Goal: Task Accomplishment & Management: Complete application form

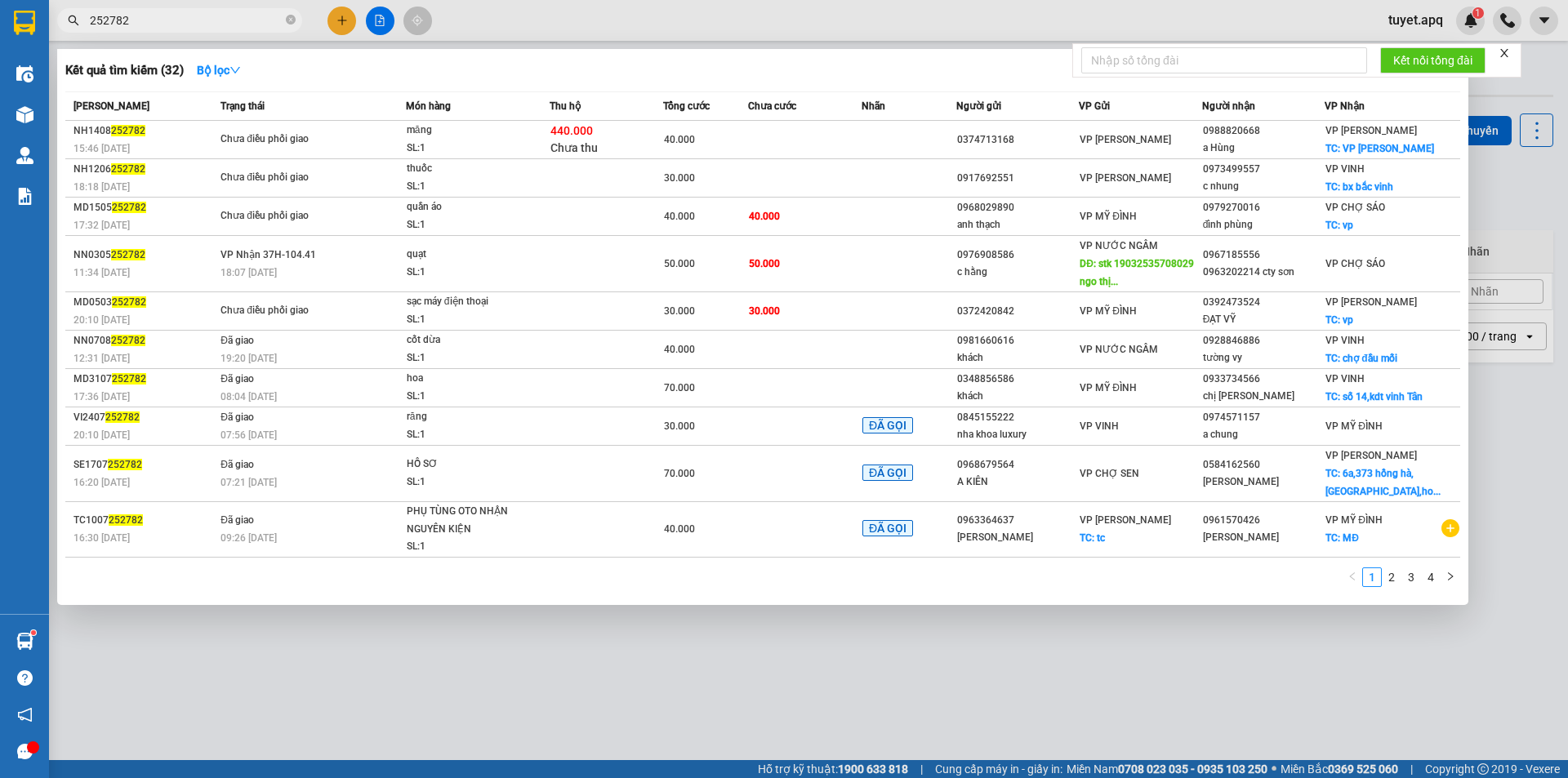
click at [163, 25] on input "252782" at bounding box center [186, 20] width 193 height 18
type input "2"
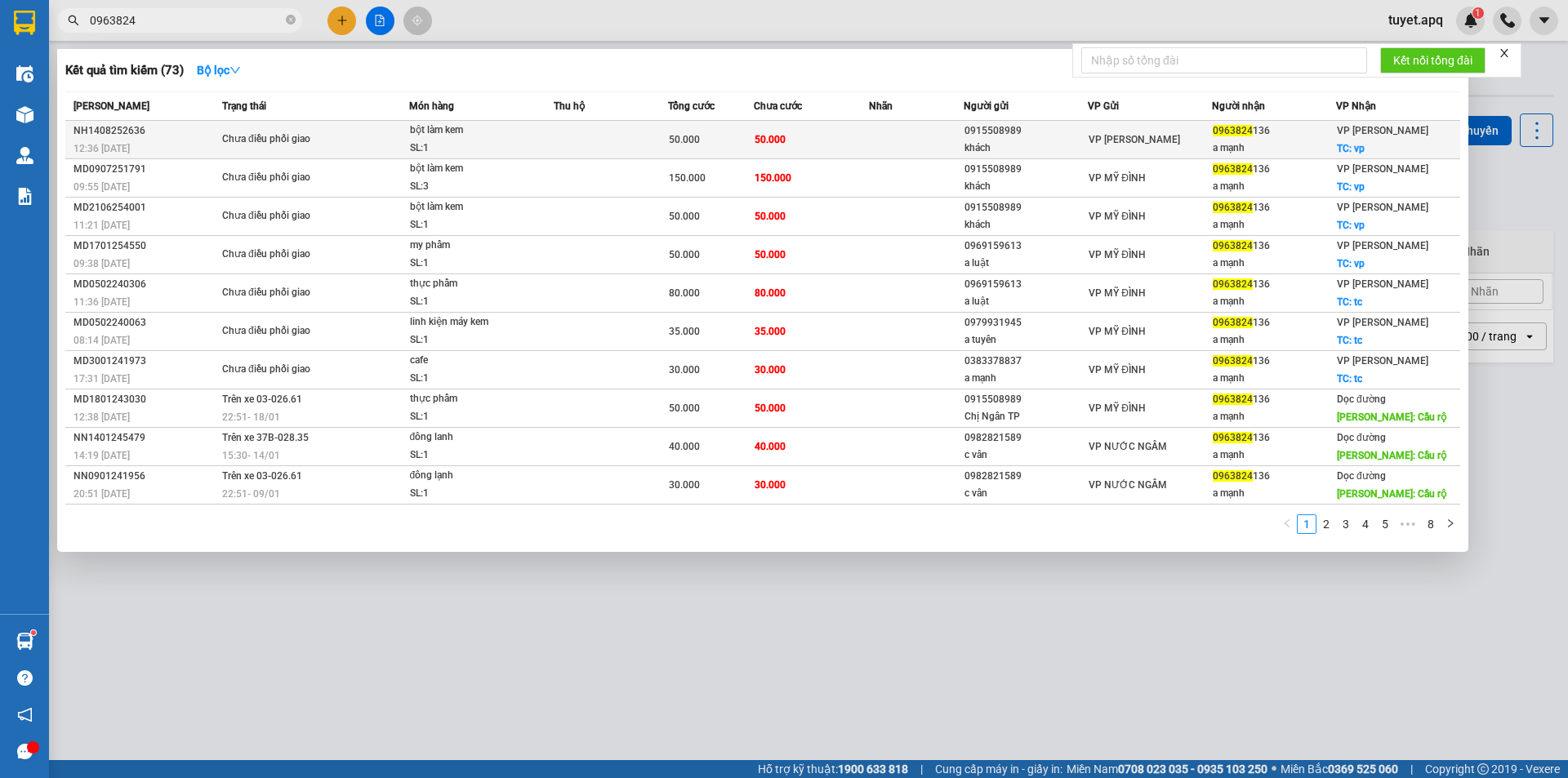
type input "0963824"
click at [475, 142] on div "SL: 1" at bounding box center [471, 148] width 123 height 18
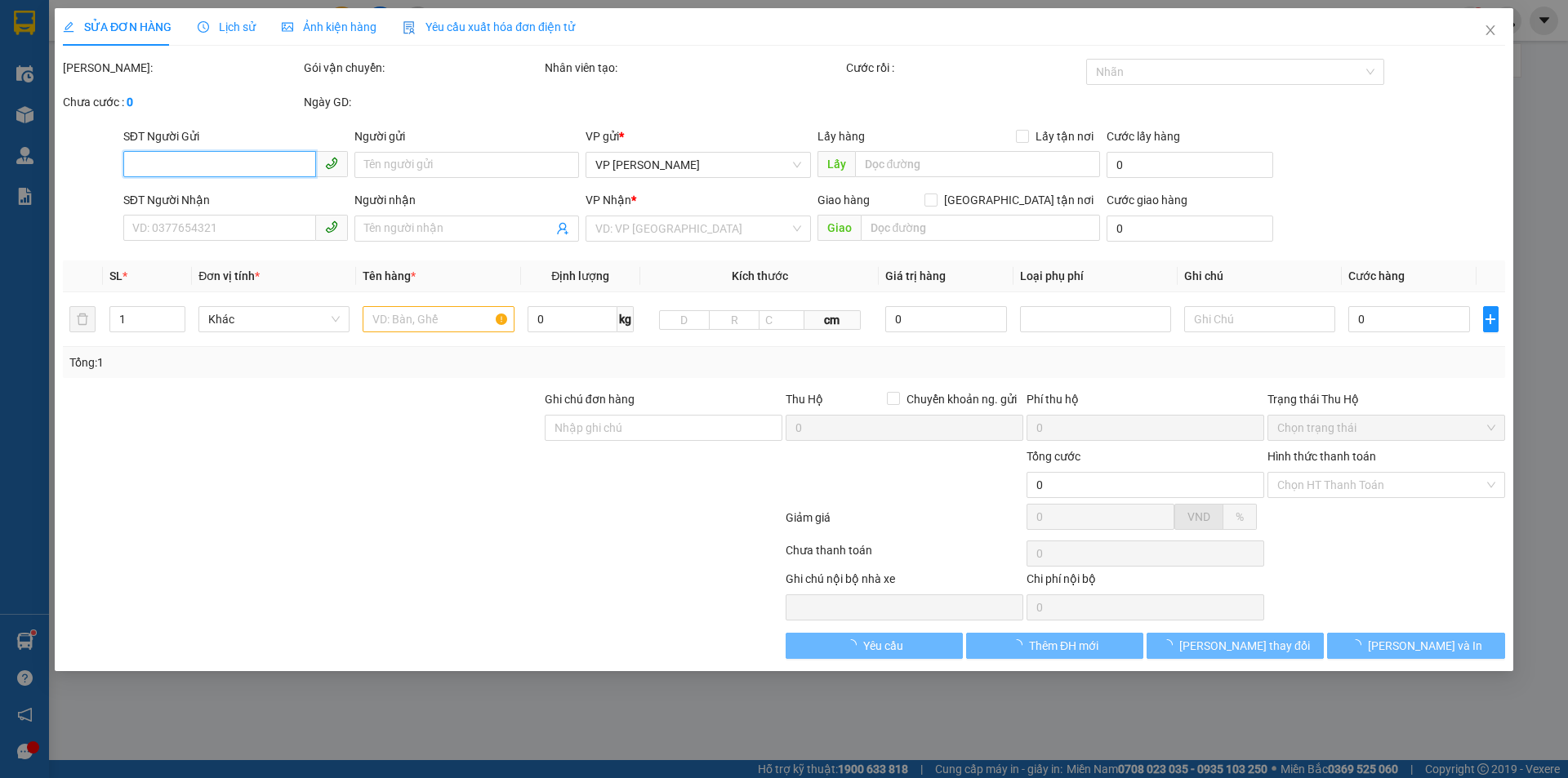
type input "0915508989"
type input "khách"
type input "0963824136"
type input "a mạnh"
checkbox input "true"
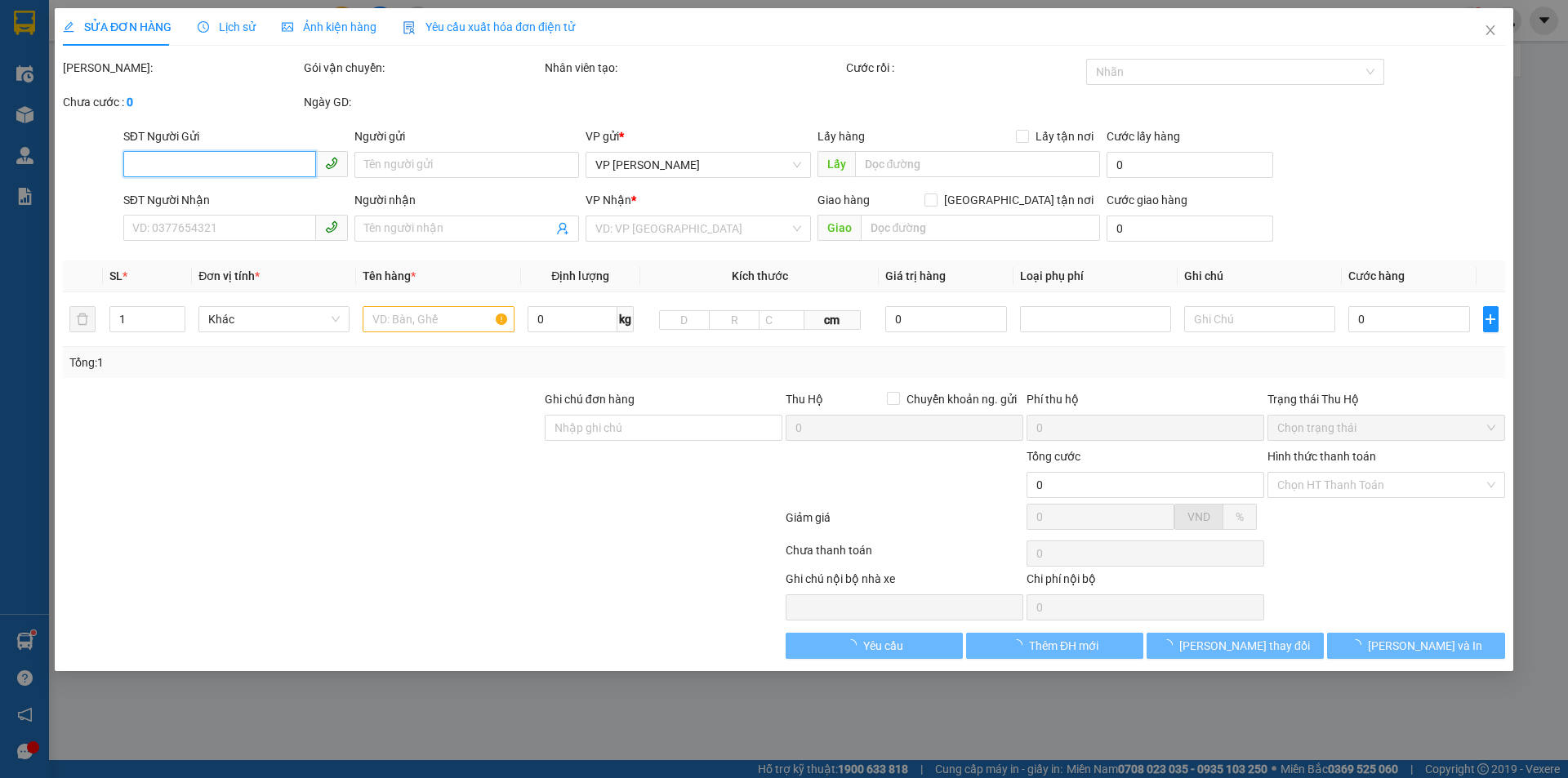
type input "vp"
type input "50.000"
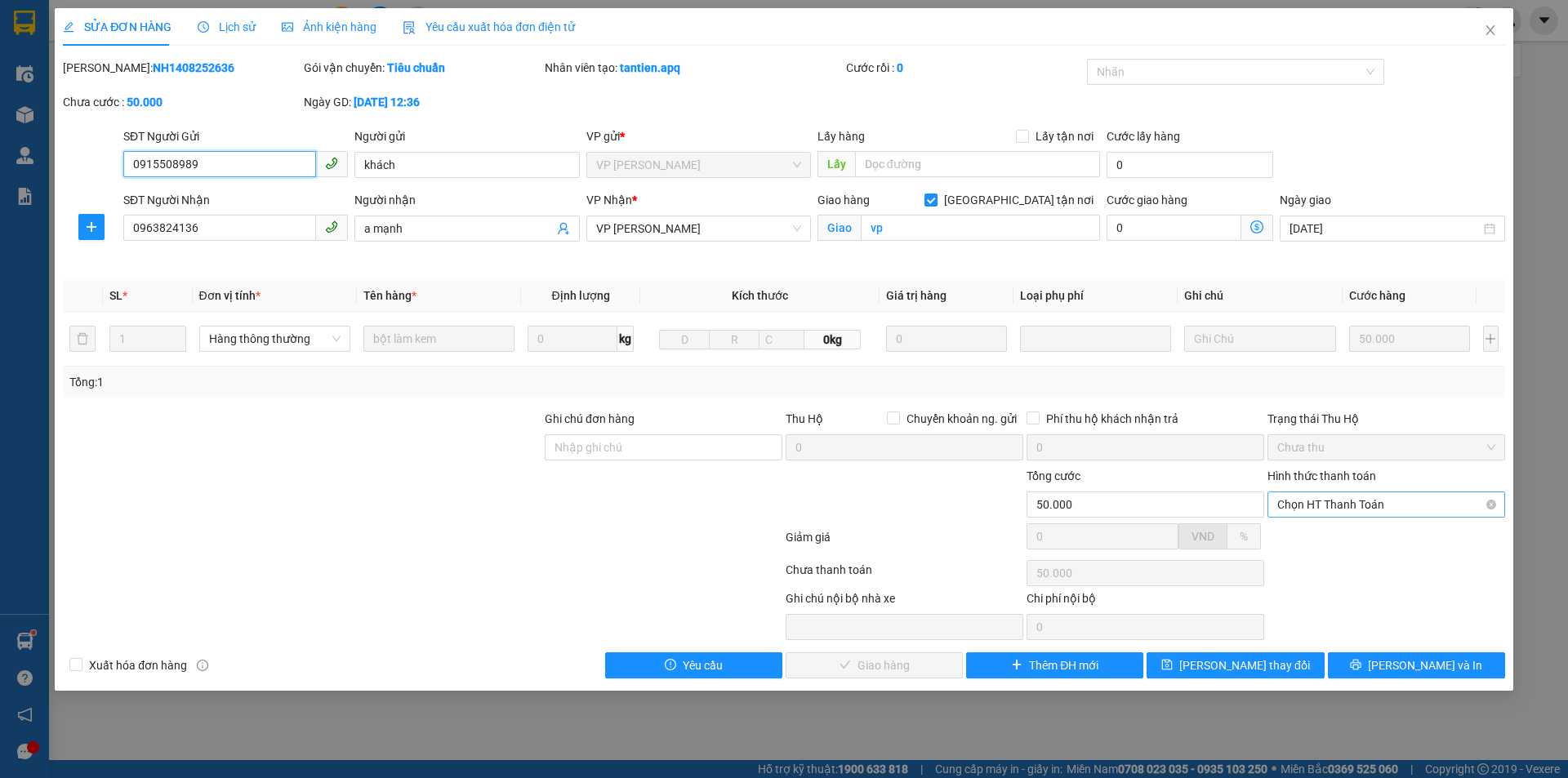
click at [1365, 500] on span "Chọn HT Thanh Toán" at bounding box center [1386, 504] width 218 height 25
click at [1329, 540] on div "Tại văn phòng" at bounding box center [1386, 537] width 218 height 18
type input "0"
click at [896, 666] on span "[PERSON_NAME] và Giao hàng" at bounding box center [894, 665] width 157 height 18
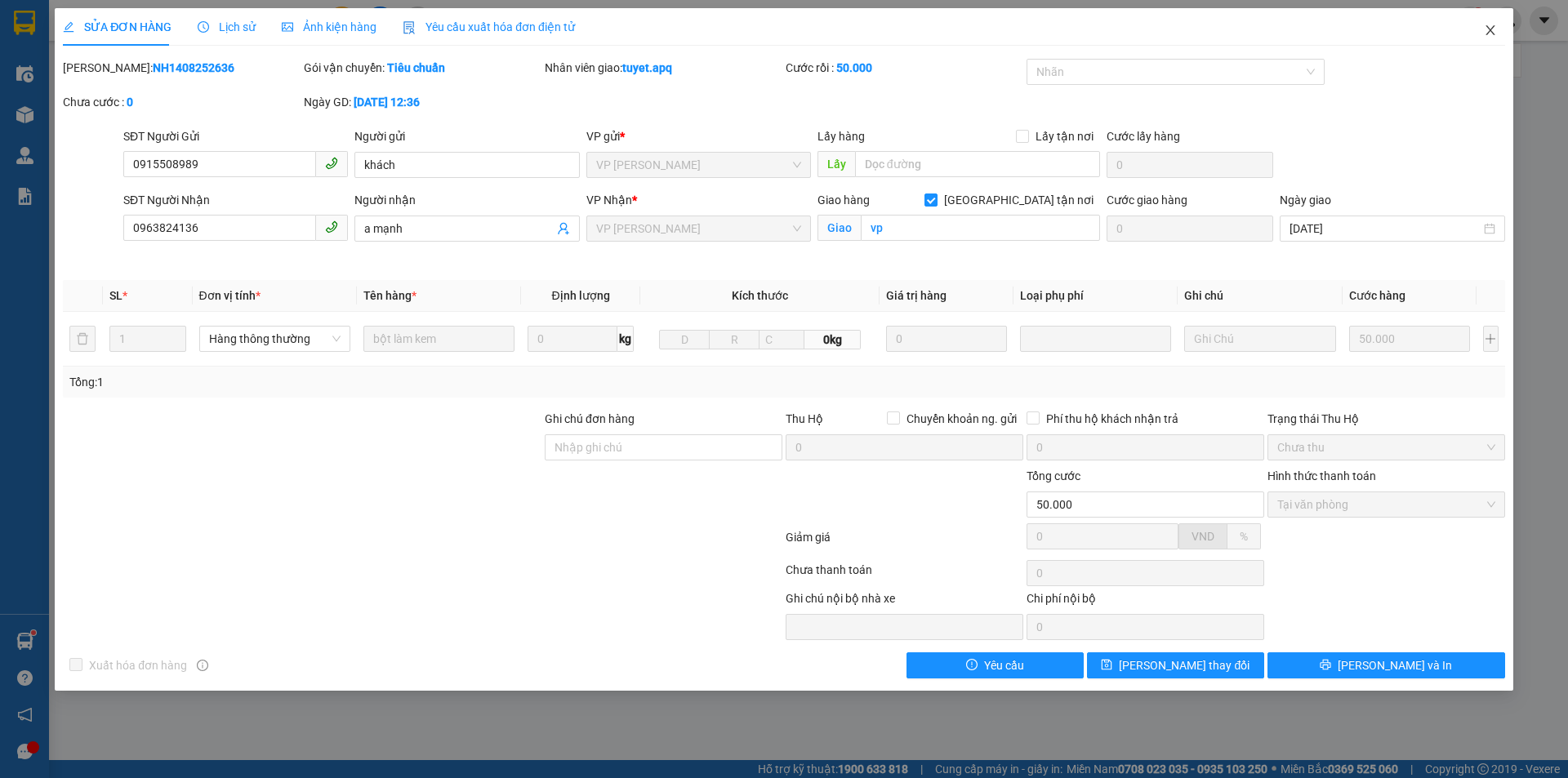
click at [1488, 30] on icon "close" at bounding box center [1490, 30] width 13 height 13
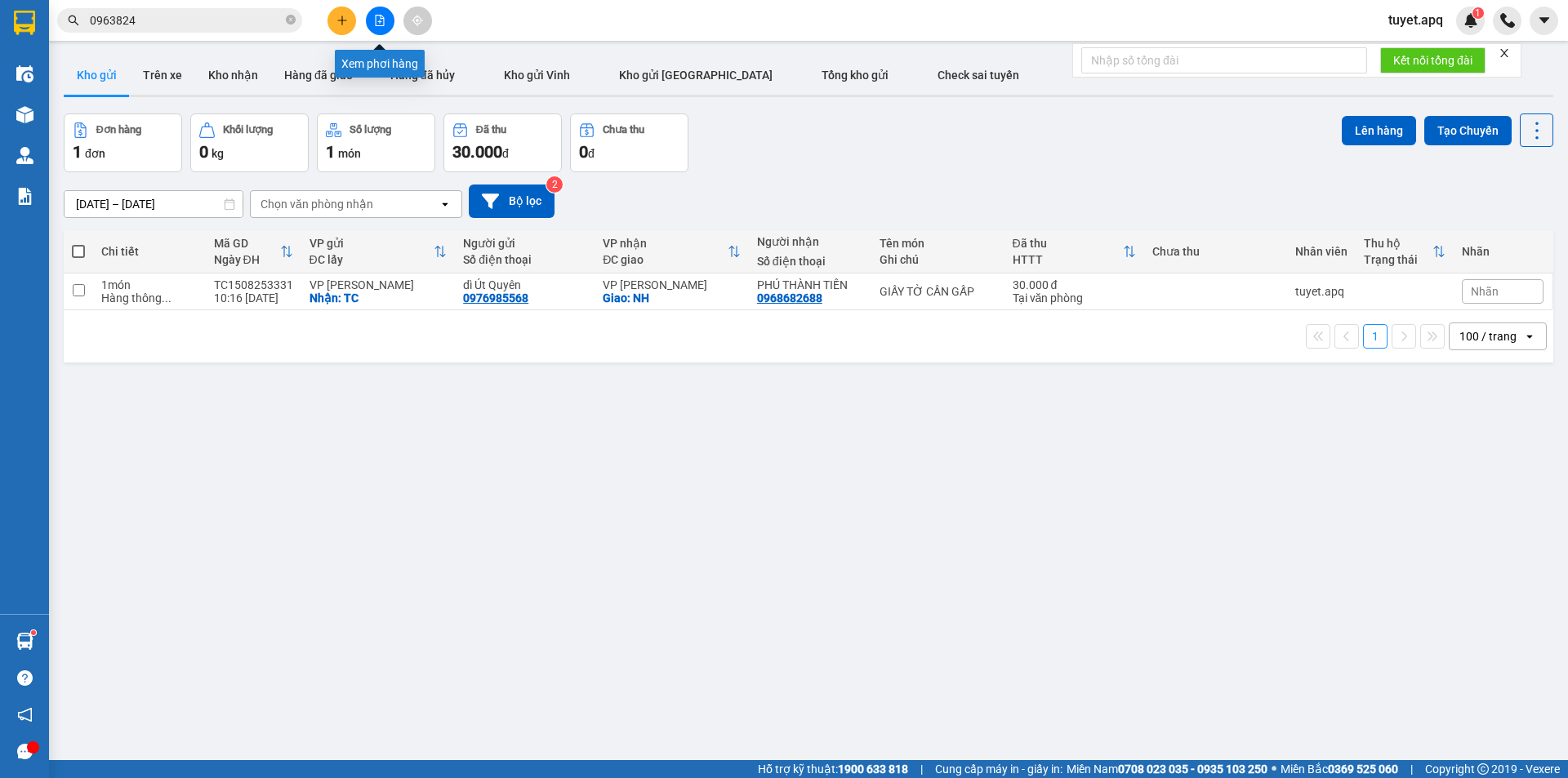
click at [371, 23] on button at bounding box center [379, 21] width 28 height 28
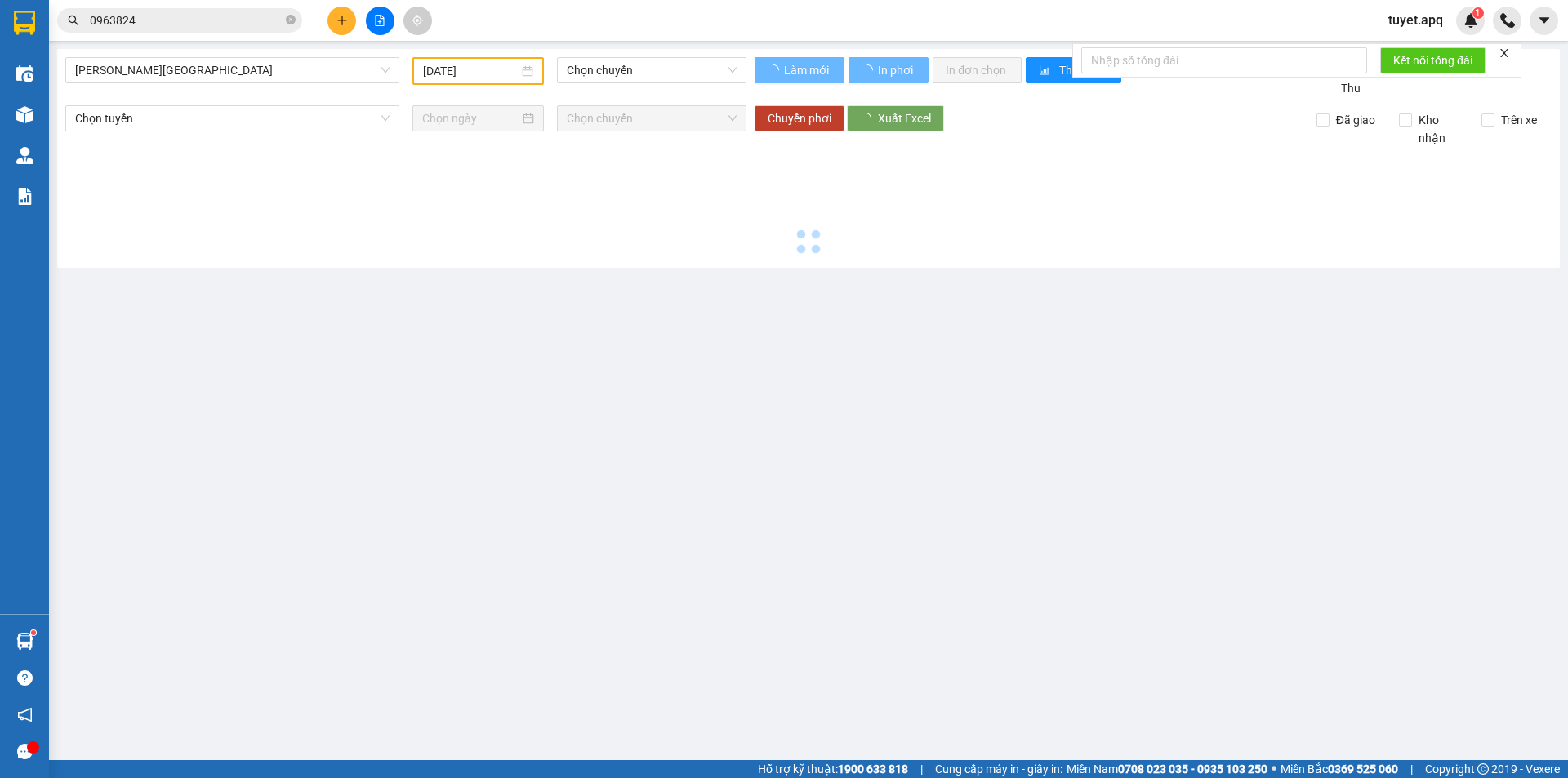
type input "[DATE]"
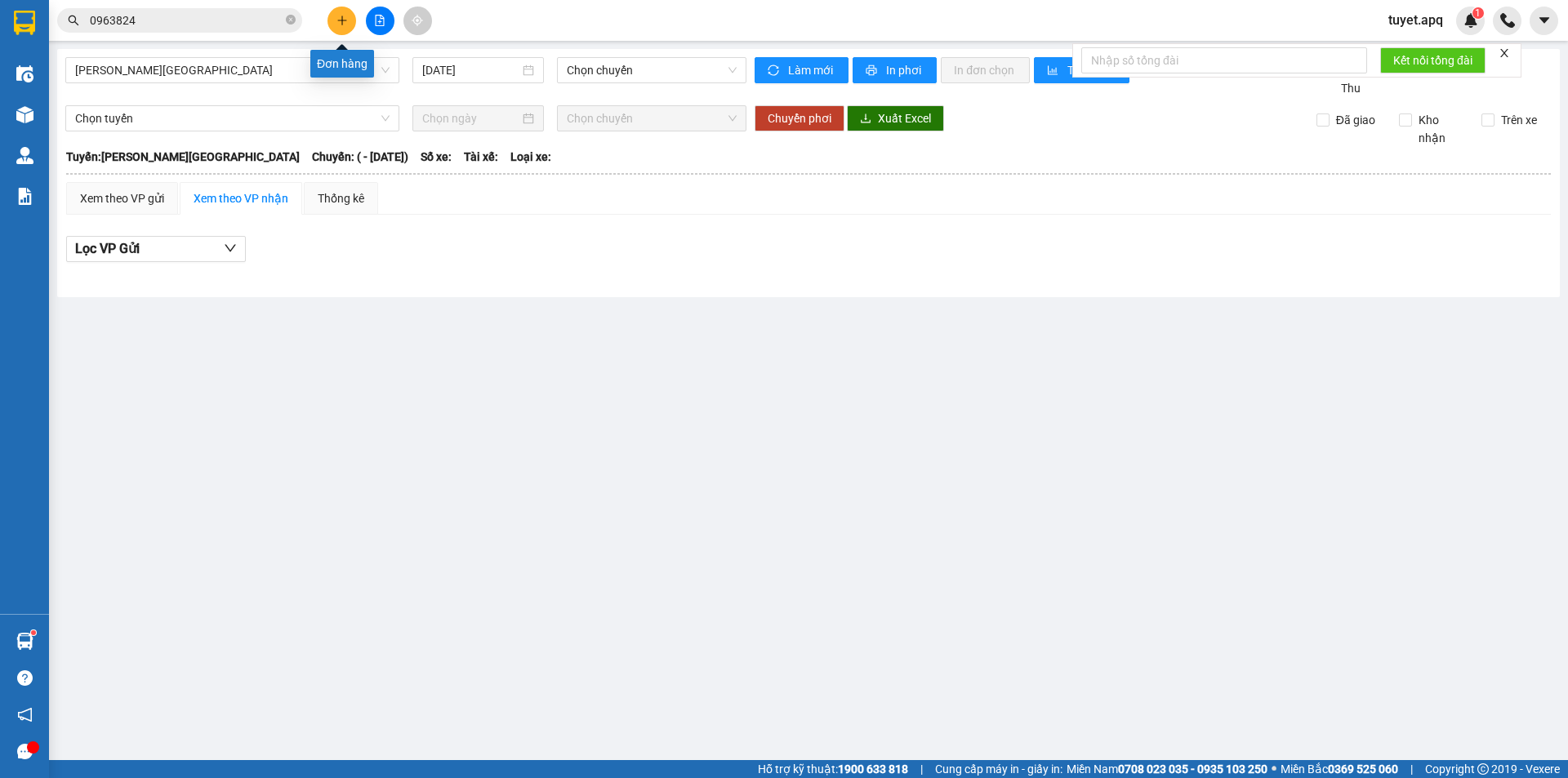
click at [342, 18] on icon "plus" at bounding box center [342, 20] width 11 height 11
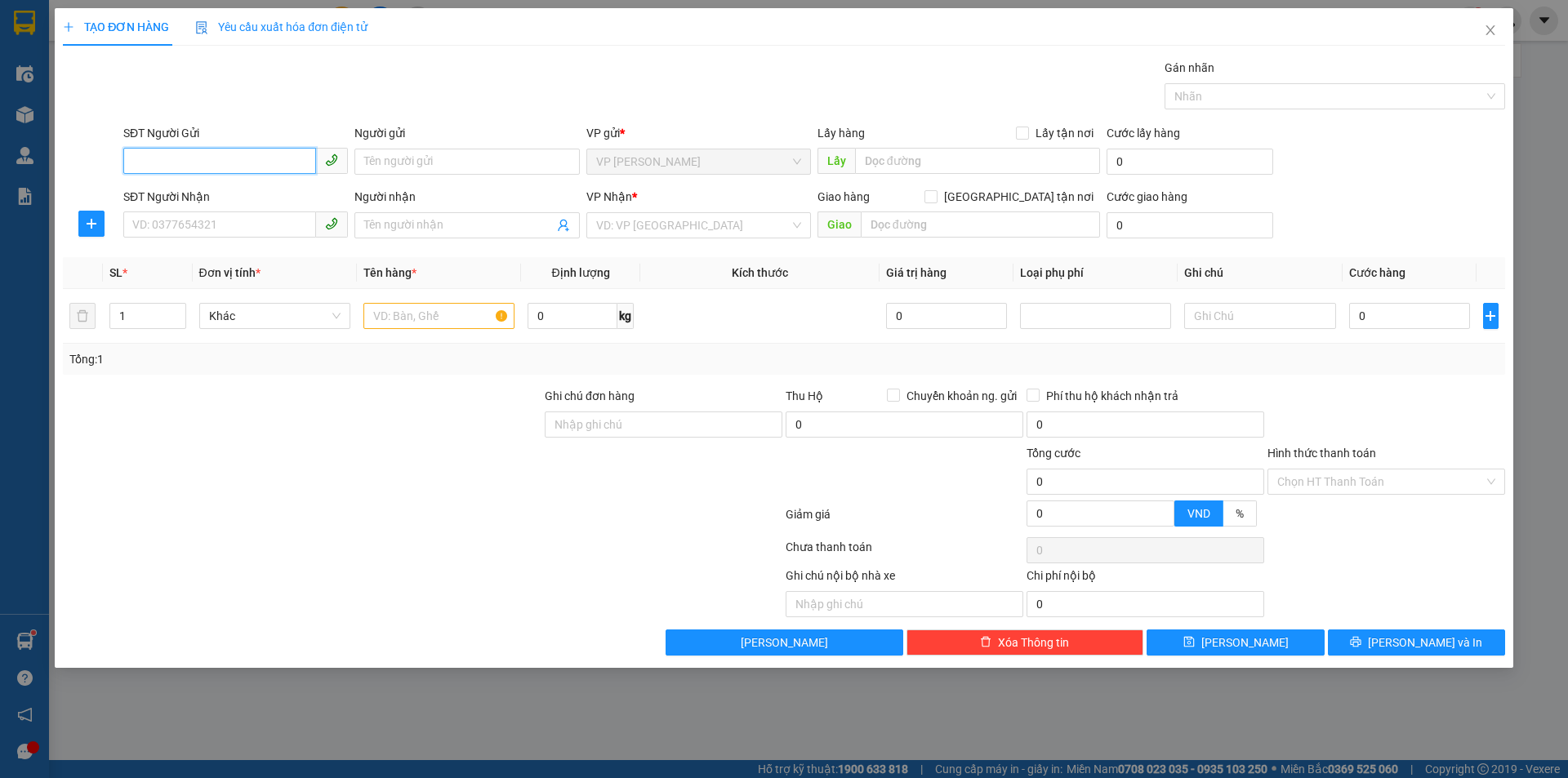
click at [217, 159] on input "SĐT Người Gửi" at bounding box center [220, 160] width 193 height 26
click at [222, 156] on input "SĐT Người Gửi" at bounding box center [220, 160] width 193 height 26
type input "0934999035"
click at [423, 154] on input "Người gửi" at bounding box center [467, 161] width 225 height 26
type input "ANH DUẨN HUẾ"
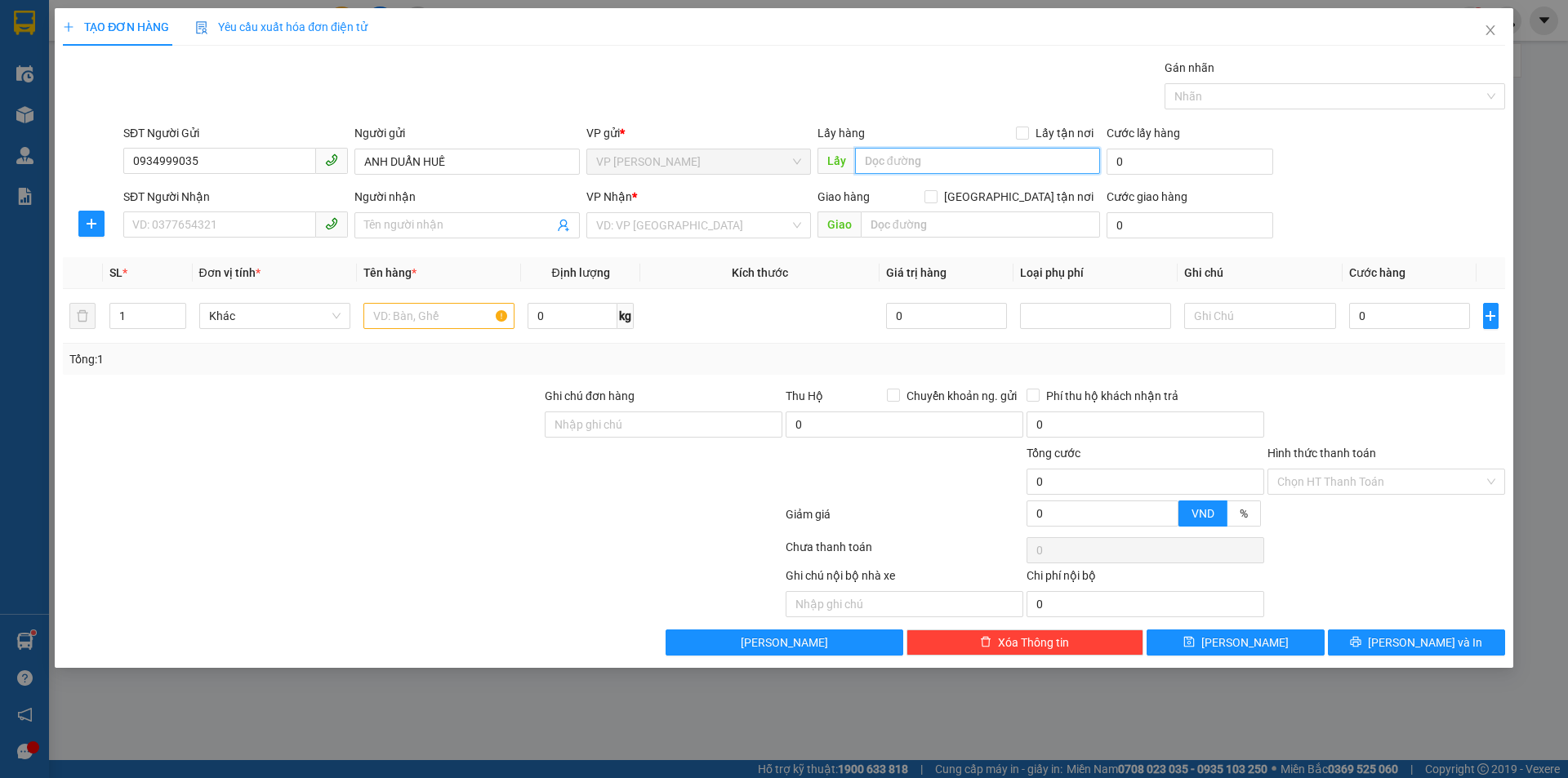
click at [882, 160] on input "text" at bounding box center [977, 160] width 245 height 26
type input "TC"
click at [1027, 130] on input "Lấy tận nơi" at bounding box center [1021, 131] width 11 height 11
checkbox input "true"
click at [270, 228] on input "SĐT Người Nhận" at bounding box center [220, 224] width 193 height 26
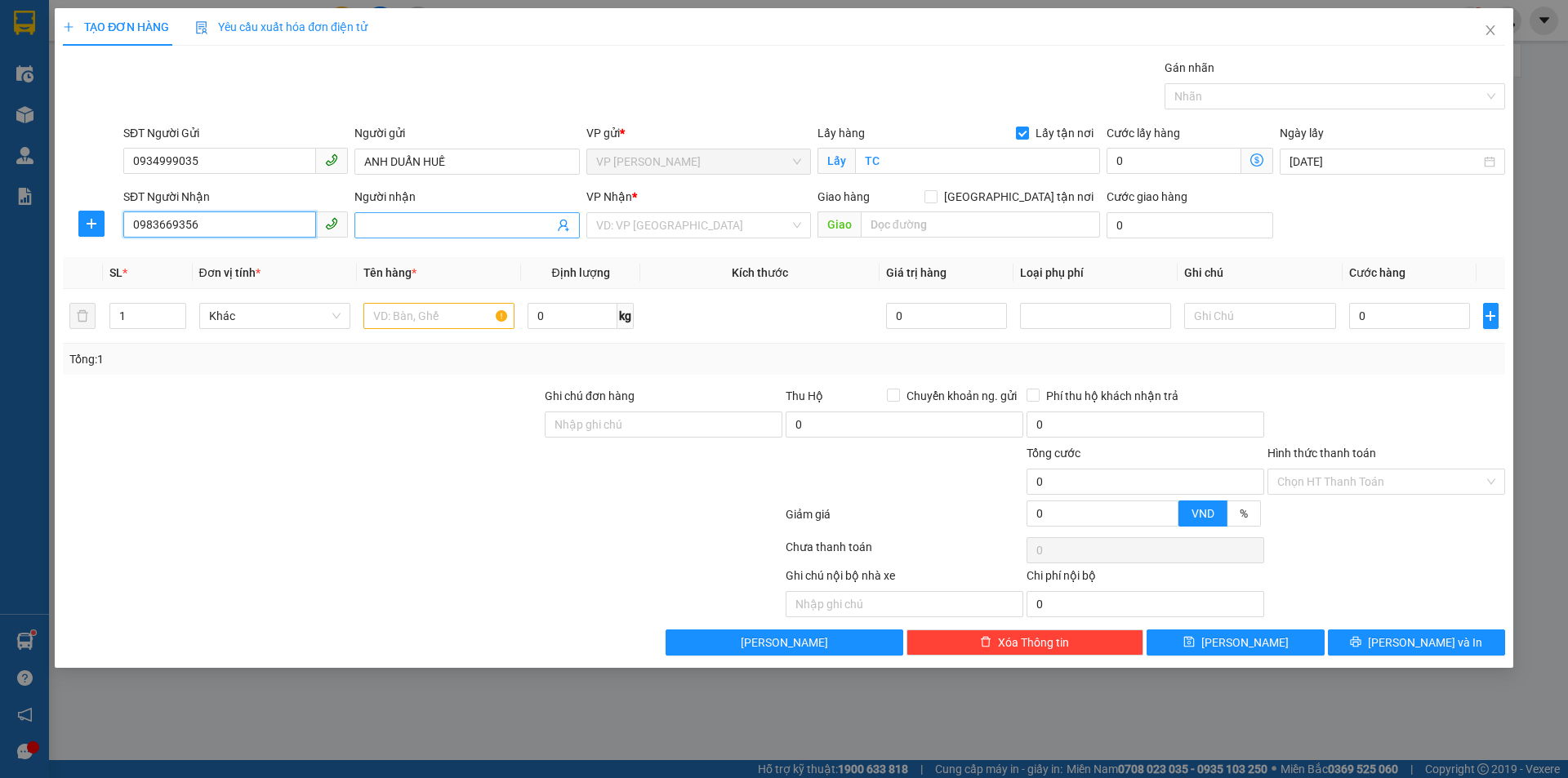
type input "0983669356"
click at [457, 216] on input "Người nhận" at bounding box center [458, 225] width 189 height 18
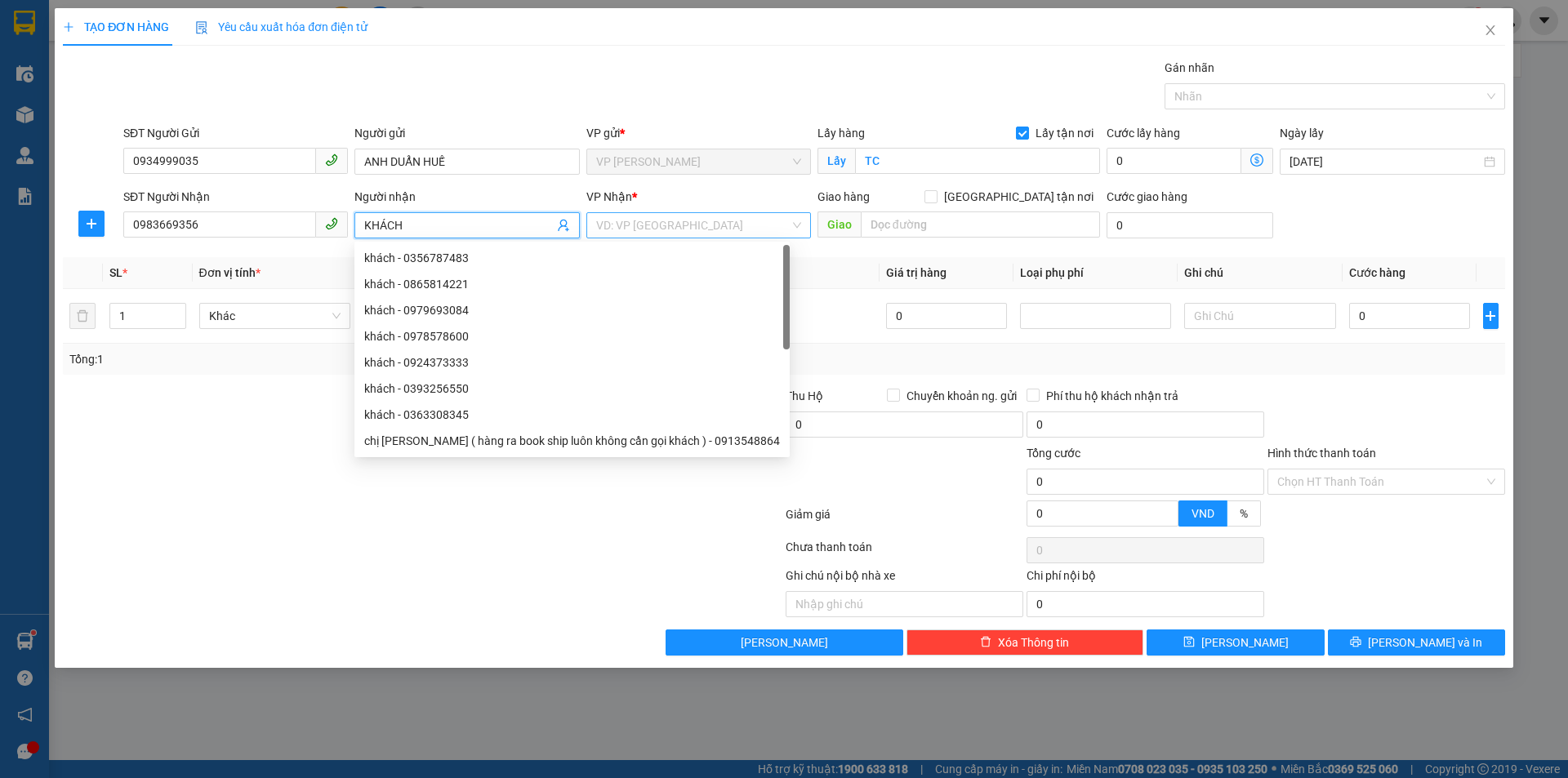
type input "KHÁCH"
click at [753, 226] on input "search" at bounding box center [693, 225] width 193 height 25
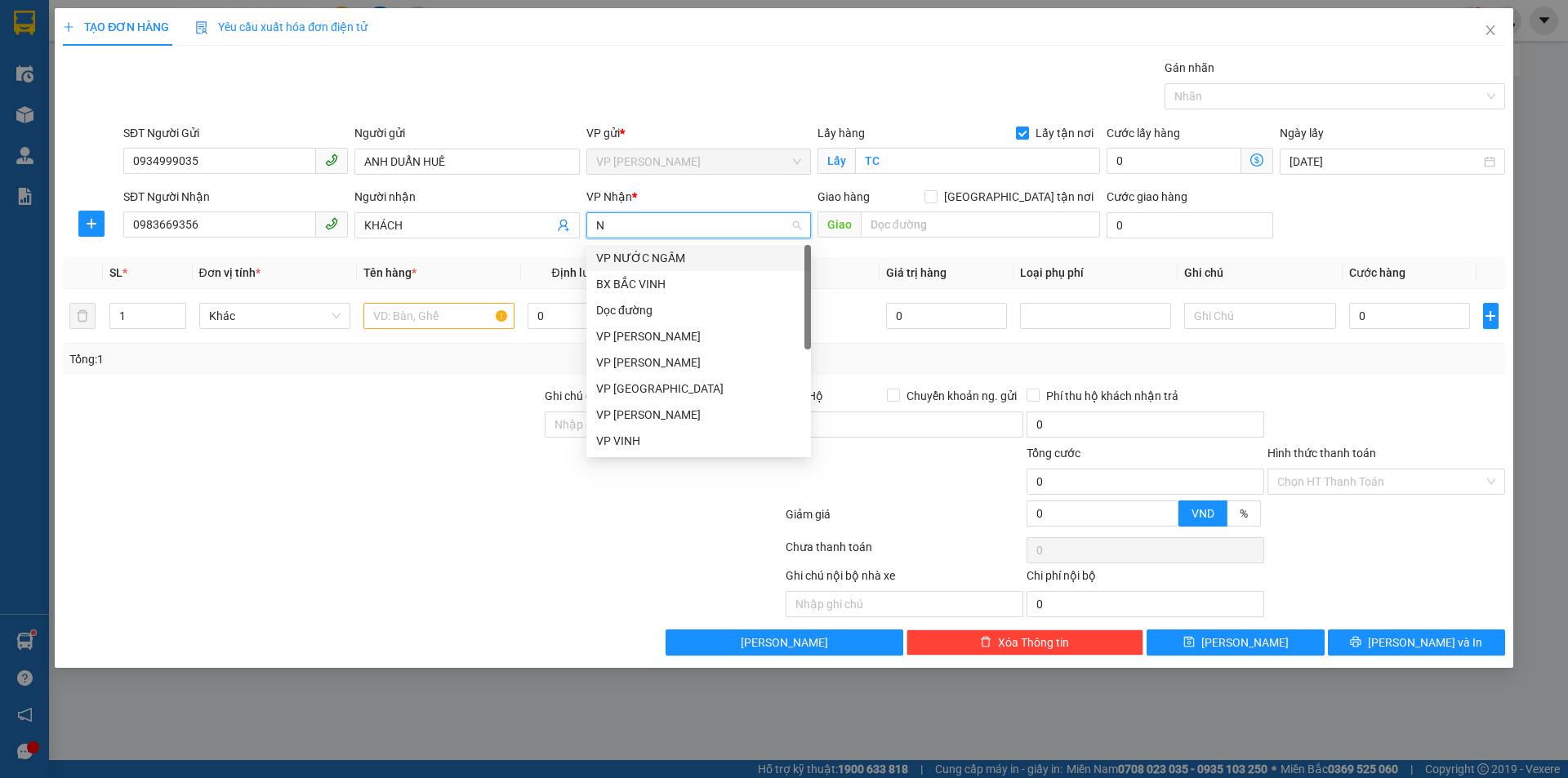
type input "NH"
click at [664, 287] on div "VP [PERSON_NAME]" at bounding box center [699, 284] width 205 height 18
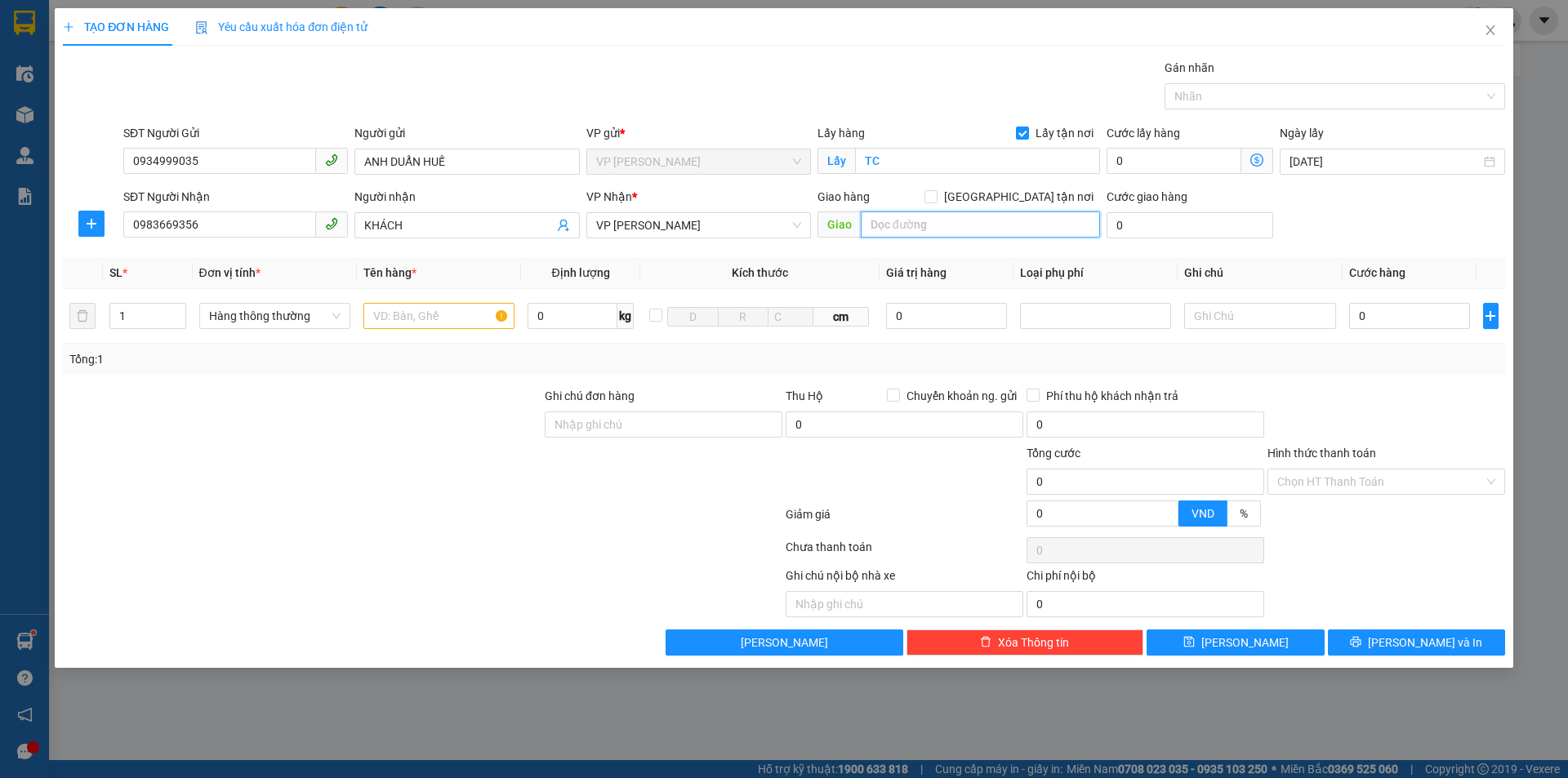
click at [891, 225] on input "text" at bounding box center [980, 224] width 239 height 26
type input "NH"
click at [935, 193] on input "[GEOGRAPHIC_DATA] tận nơi" at bounding box center [929, 196] width 11 height 11
checkbox input "true"
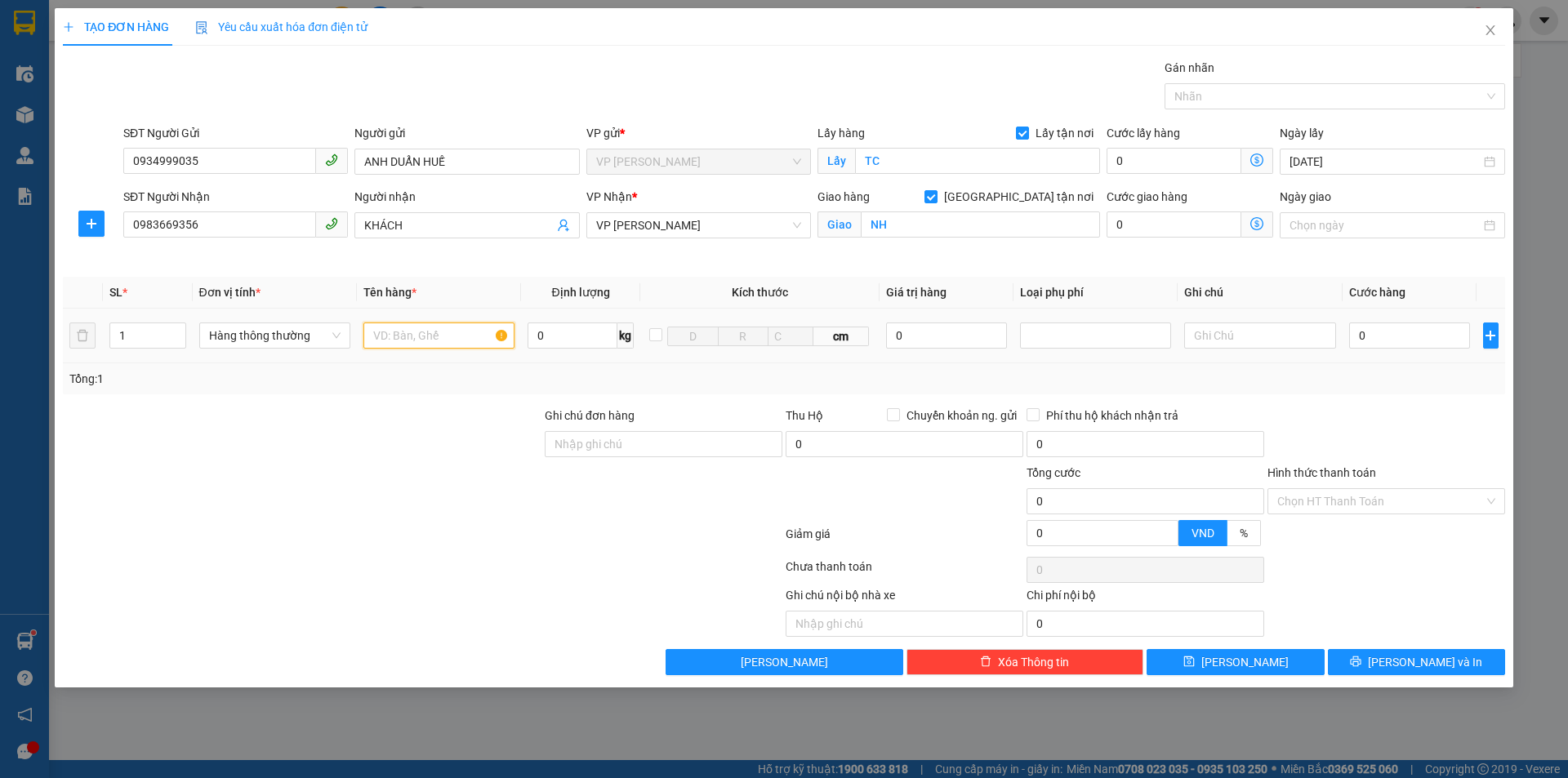
click at [431, 329] on input "text" at bounding box center [439, 335] width 151 height 26
click at [430, 335] on input "text" at bounding box center [439, 335] width 151 height 26
type input "H"
type input "PHỤ TÙNG OTO"
click at [1389, 337] on input "0" at bounding box center [1410, 335] width 122 height 26
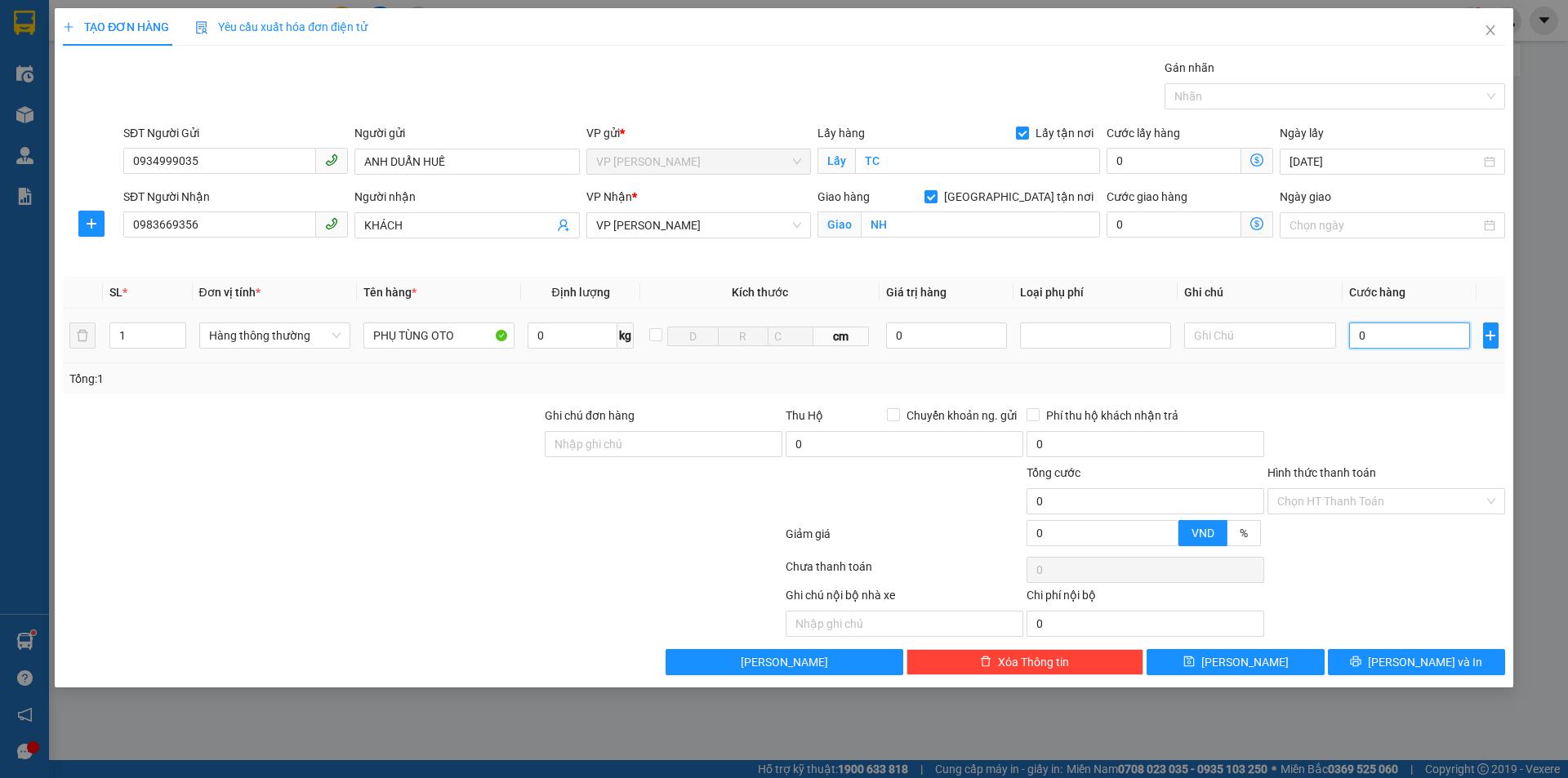
click at [1353, 328] on input "0" at bounding box center [1410, 335] width 122 height 26
type input "10"
type input "150"
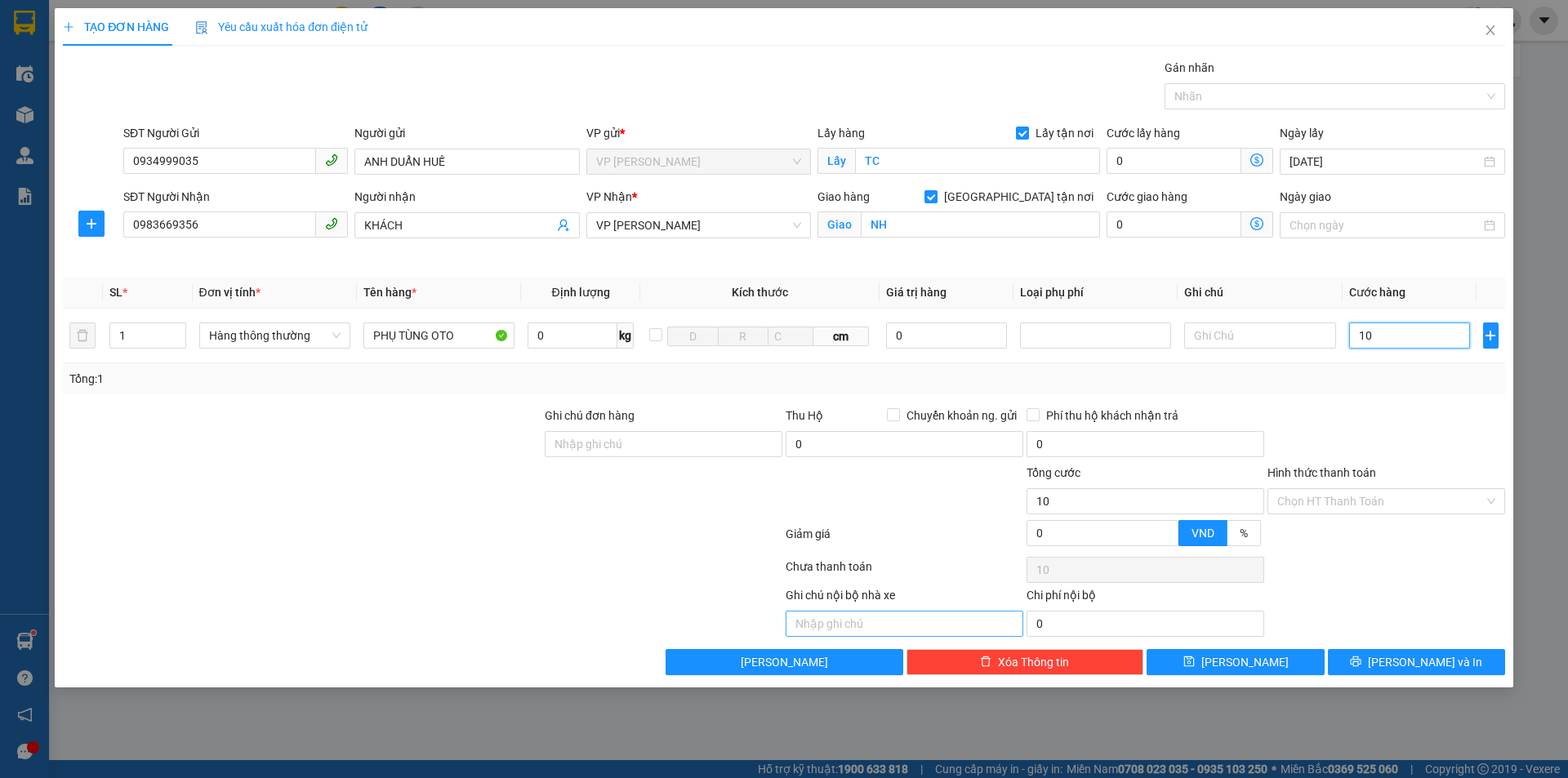
type input "150"
type input "1.500"
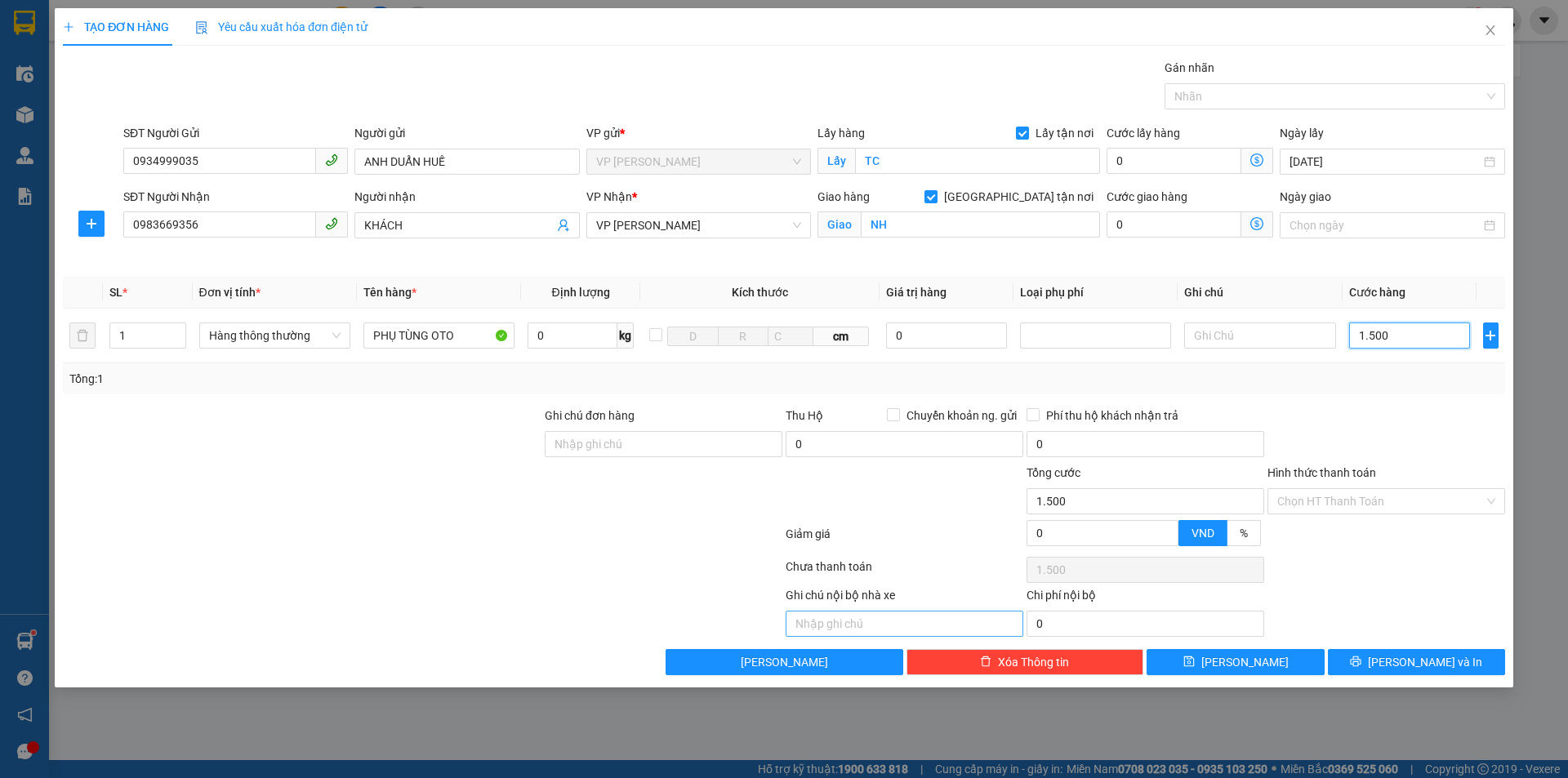
type input "15.000"
type input "150.000"
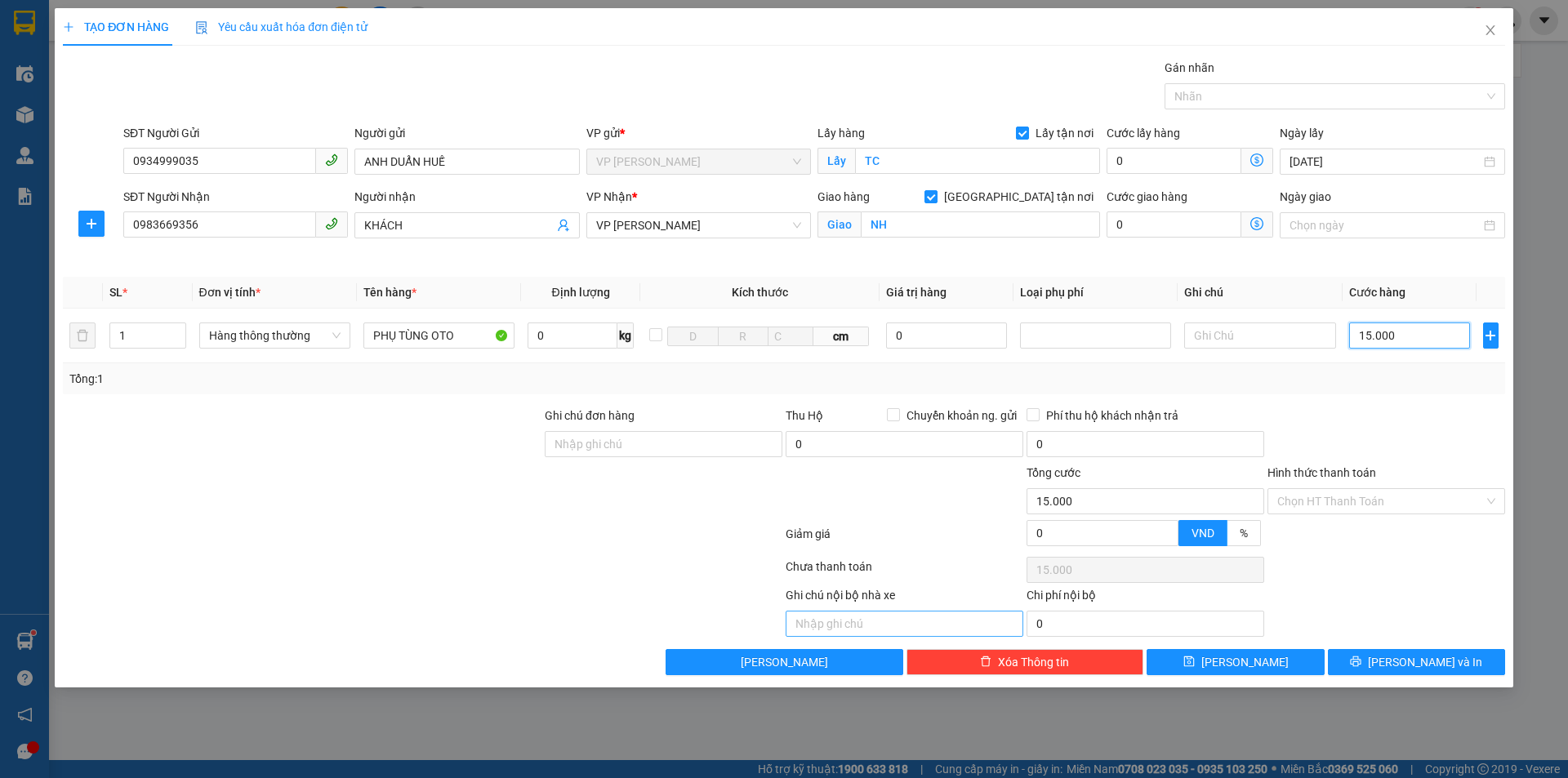
type input "150.000"
click at [1441, 664] on span "[PERSON_NAME] và In" at bounding box center [1425, 661] width 114 height 18
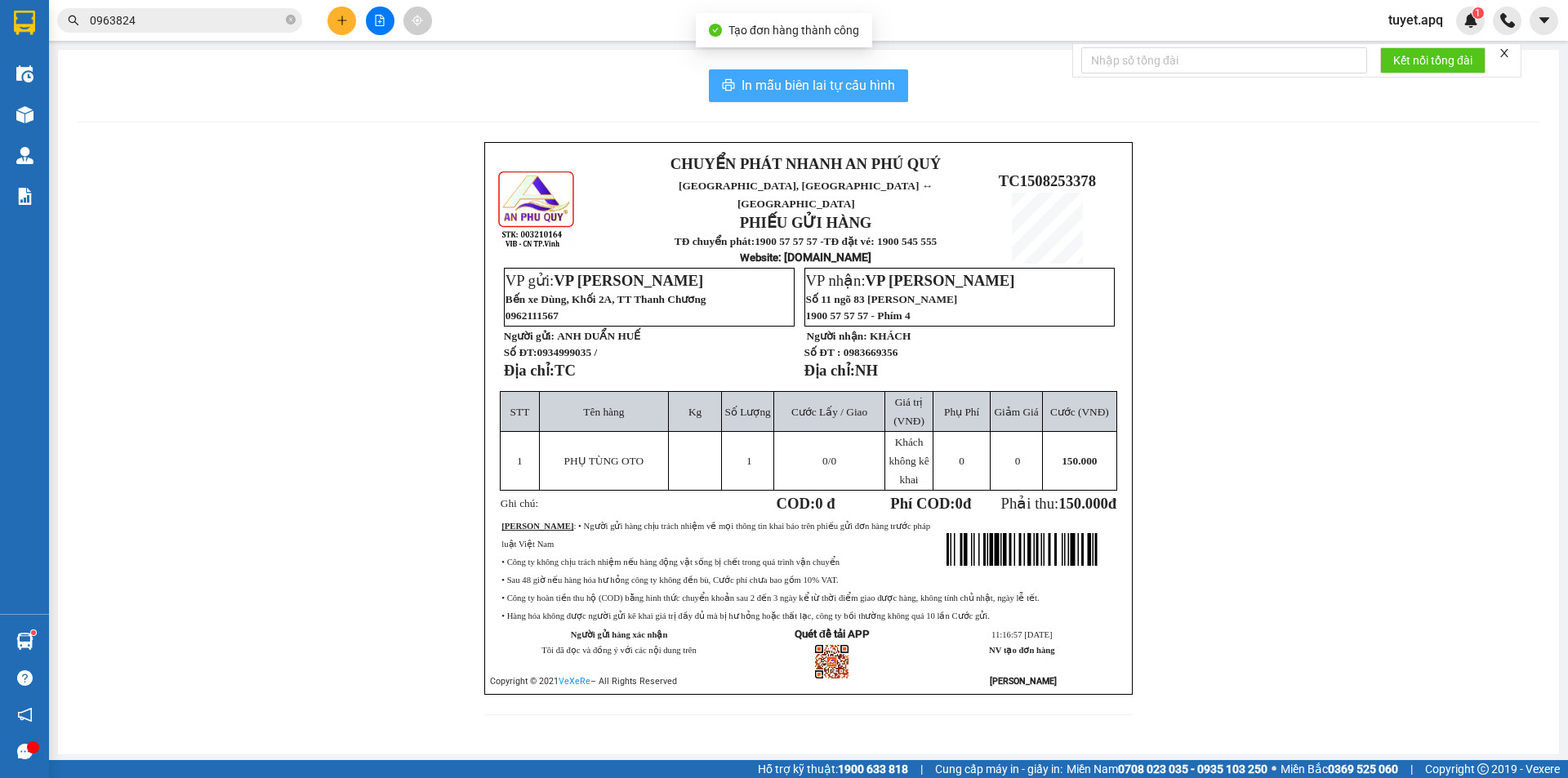
click at [848, 75] on span "In mẫu biên lai tự cấu hình" at bounding box center [818, 86] width 154 height 21
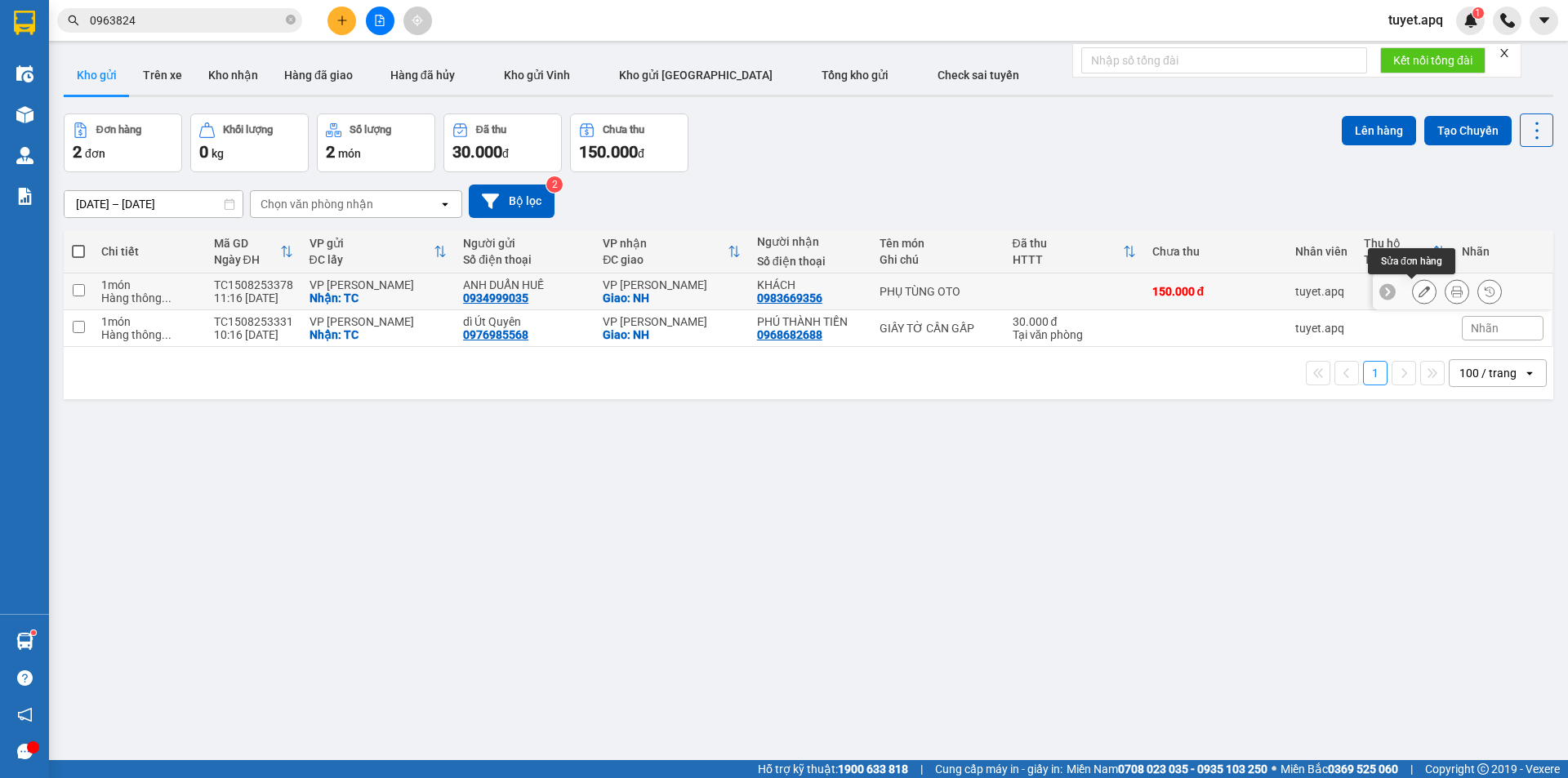
click at [1419, 293] on icon at bounding box center [1424, 291] width 11 height 11
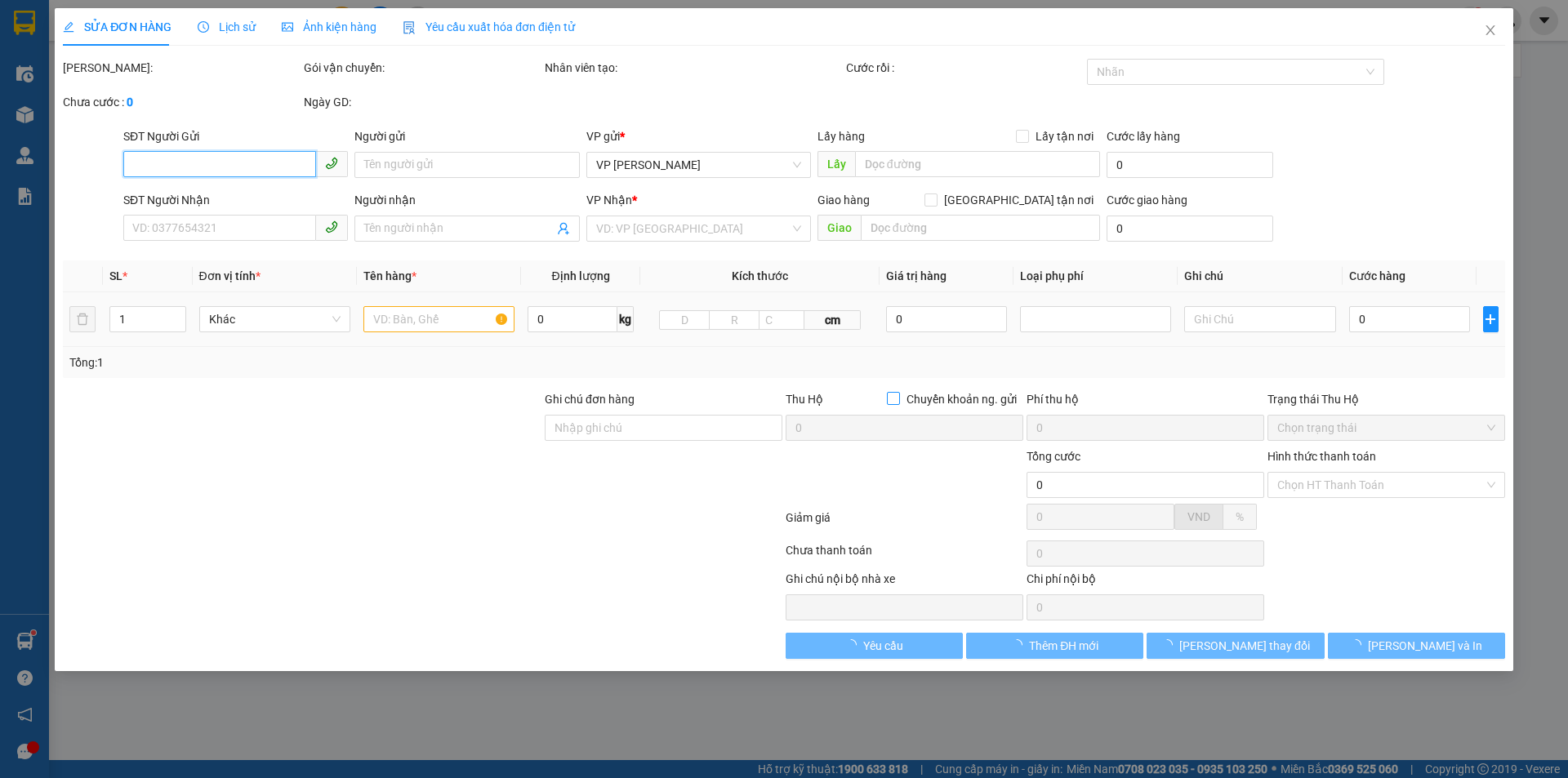
type input "0934999035"
type input "ANH DUẨN HUẾ"
checkbox input "true"
type input "TC"
type input "0983669356"
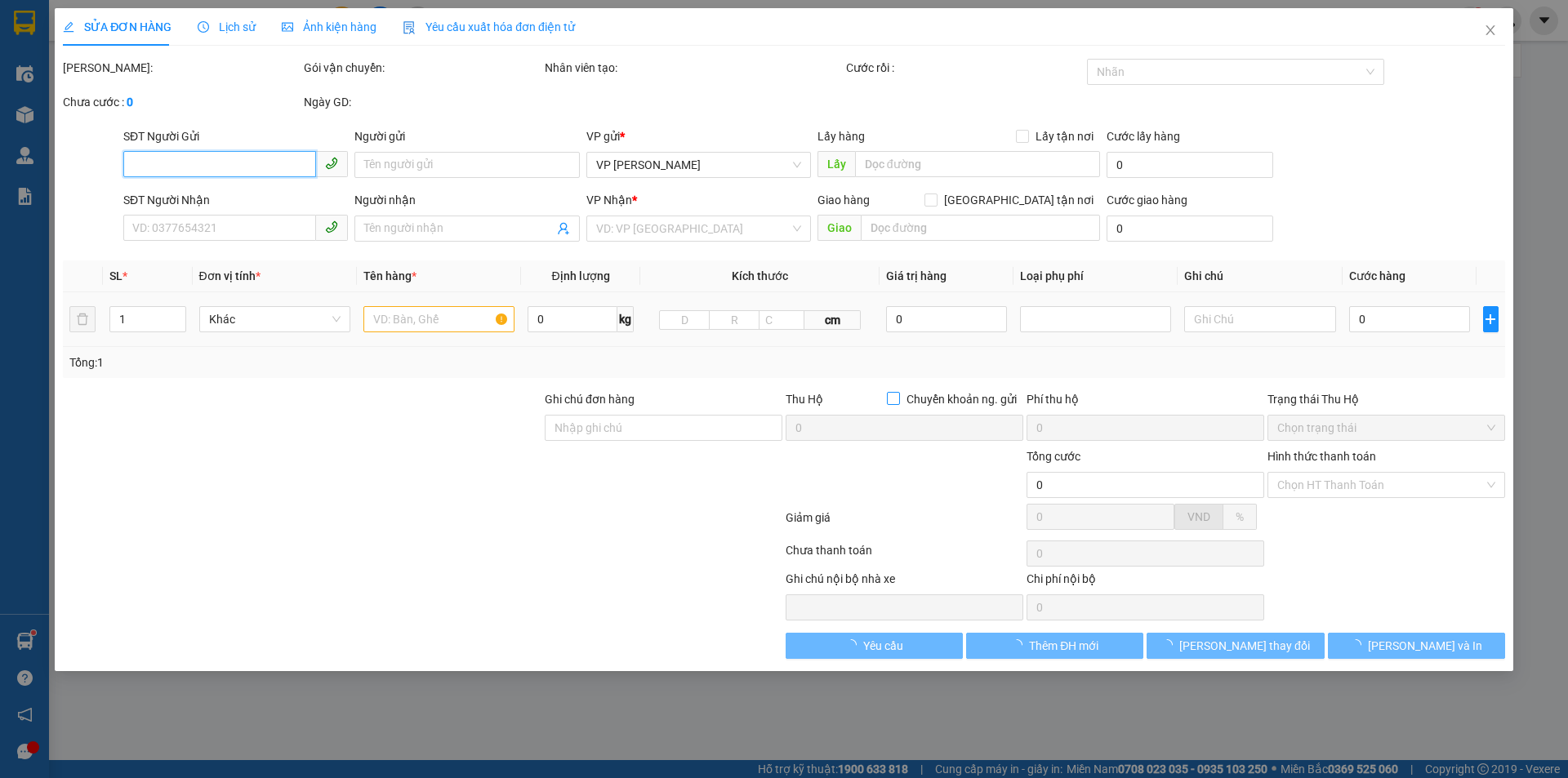
type input "KHÁCH"
checkbox input "true"
type input "NH"
type input "150.000"
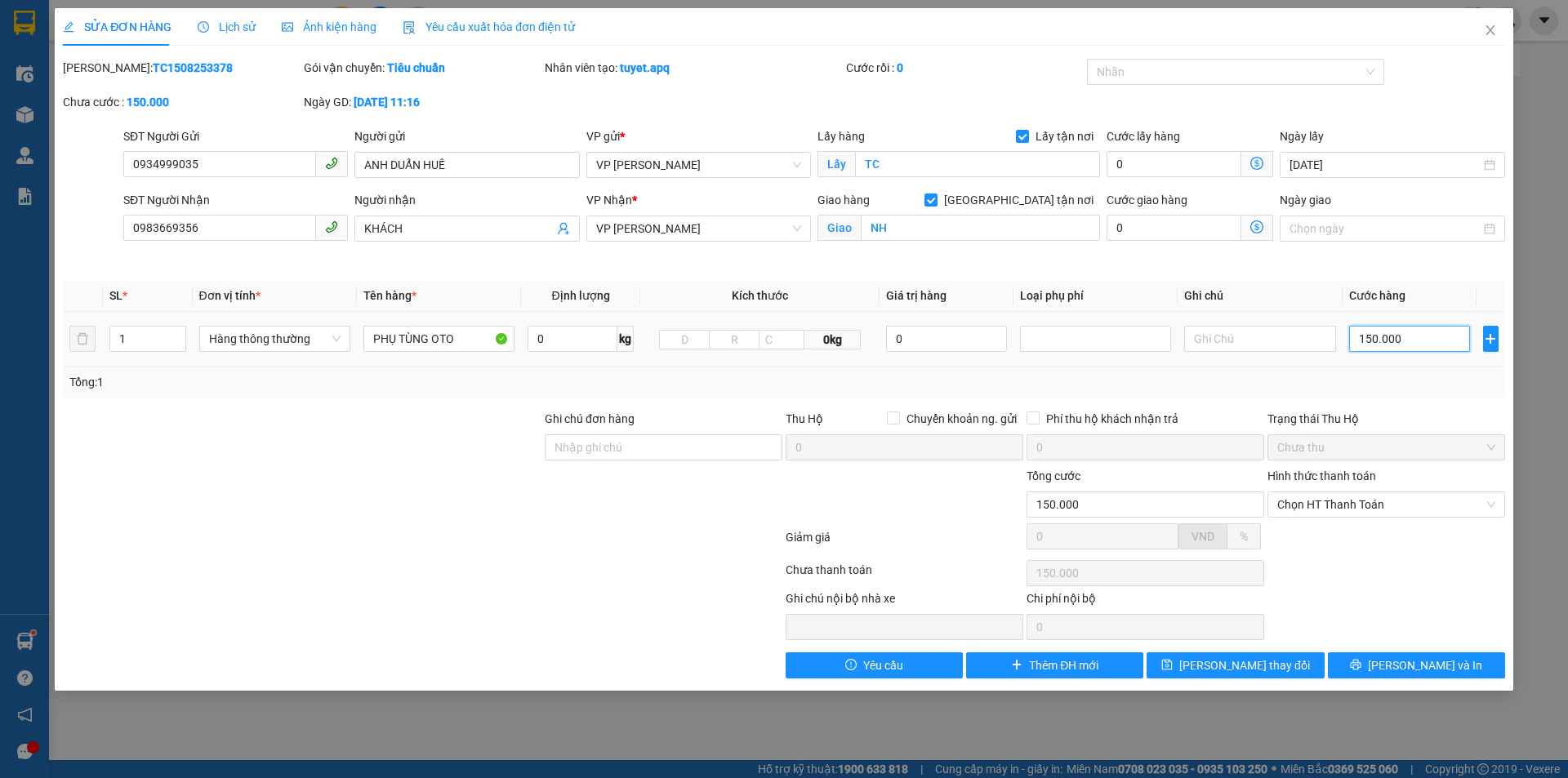
click at [1368, 333] on input "150.000" at bounding box center [1410, 339] width 122 height 26
type input "15.000"
type input "1.500"
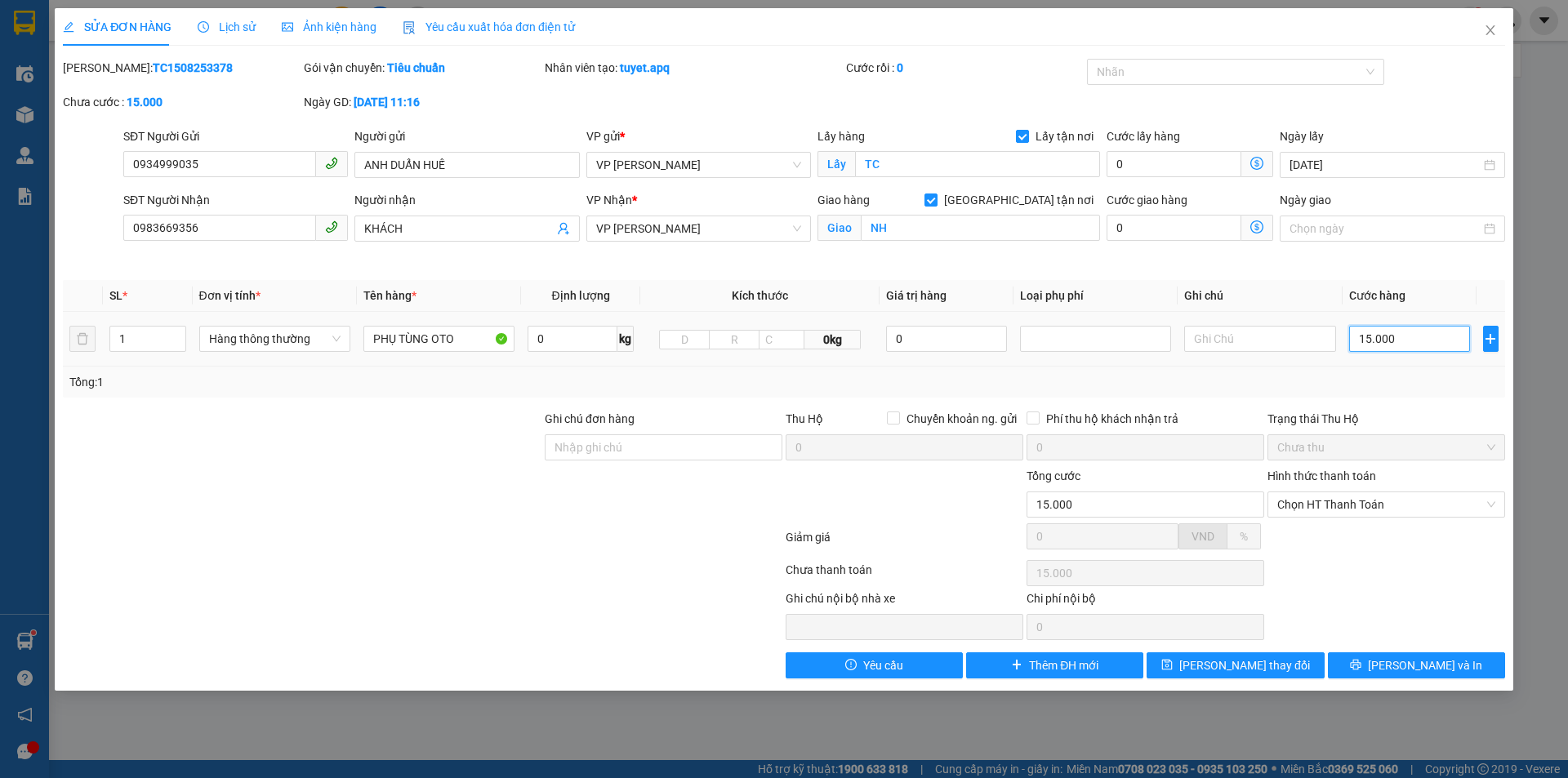
type input "1.500"
type input "150"
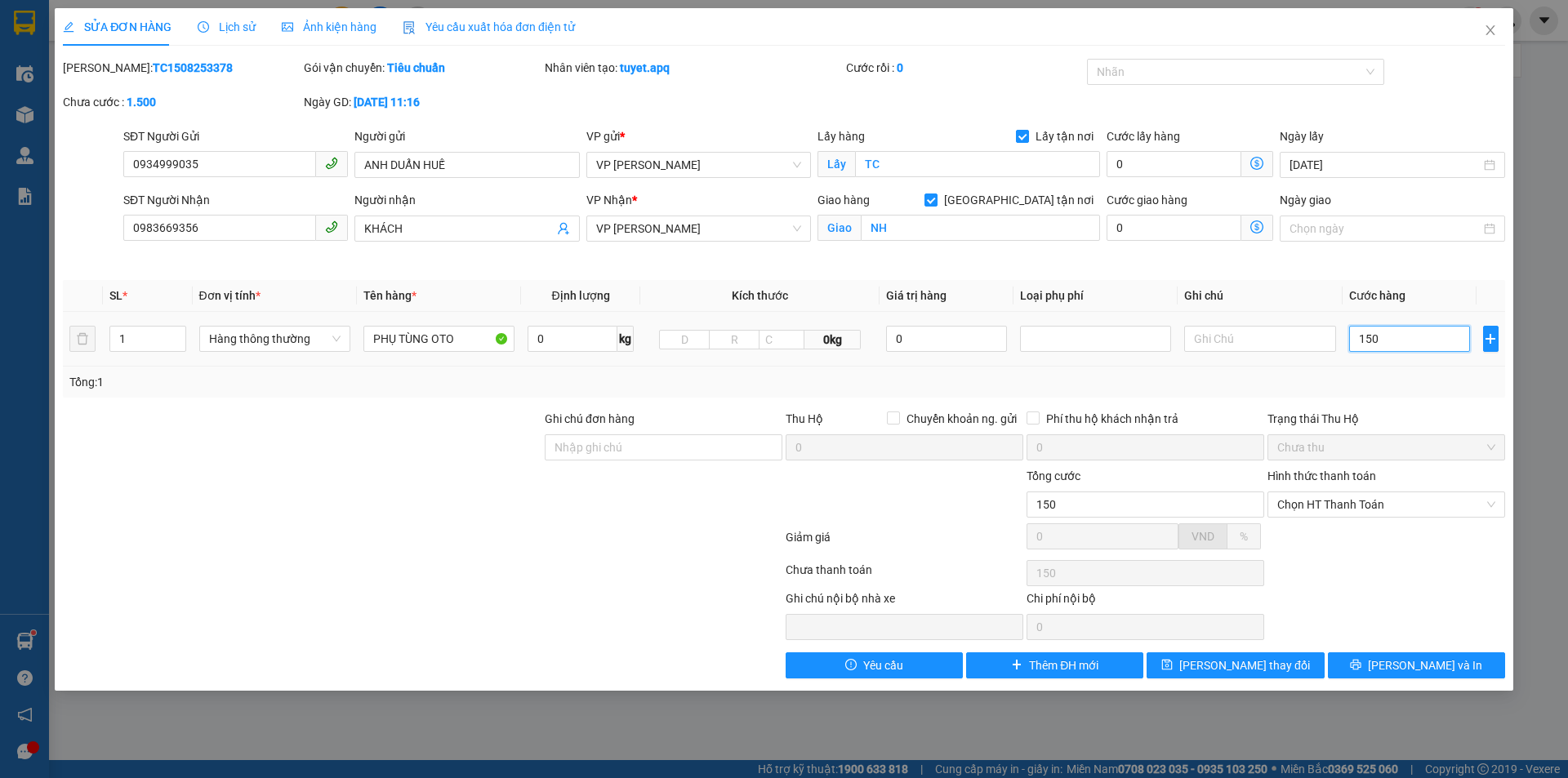
type input "15"
type input "1"
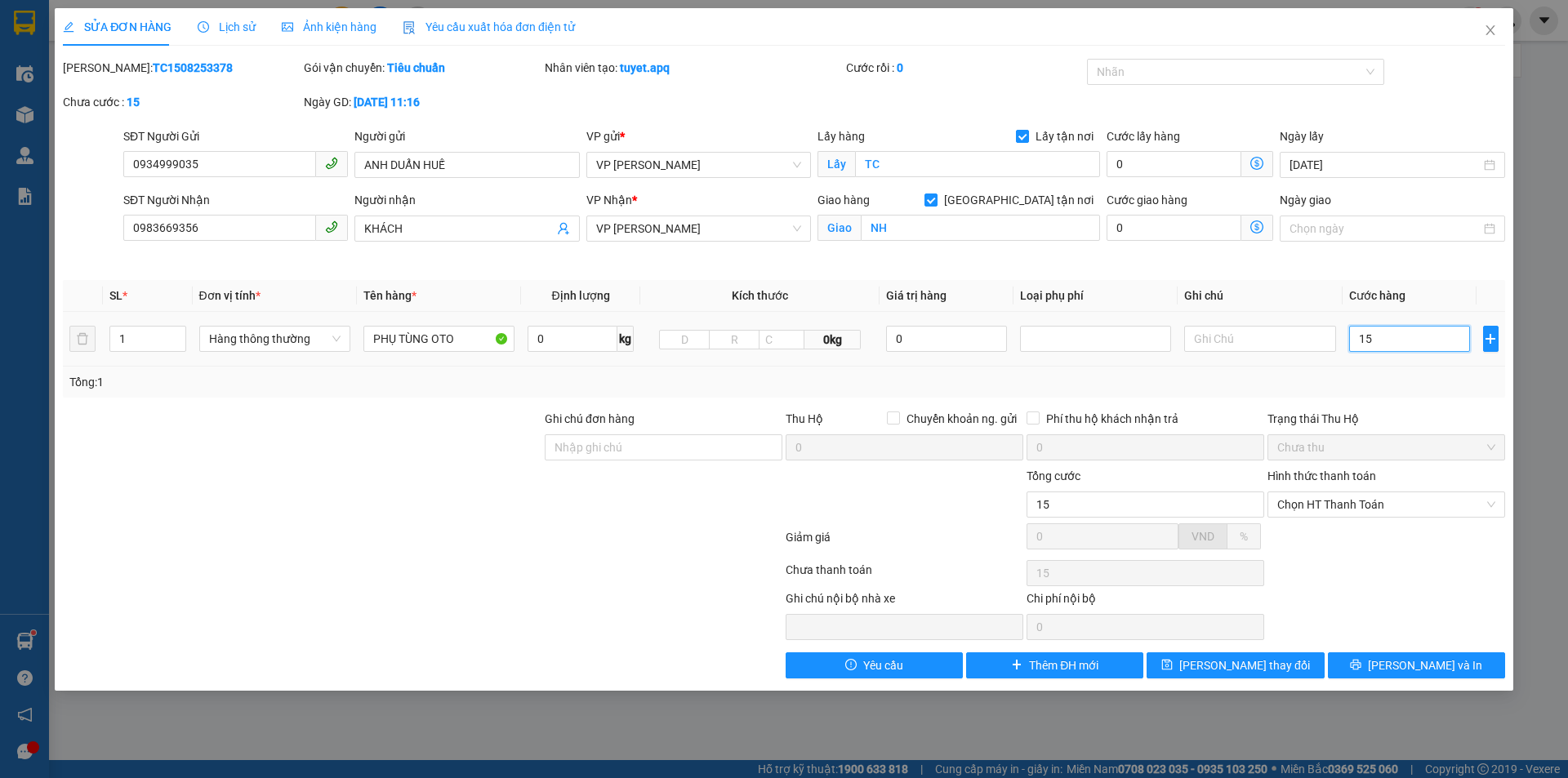
type input "1"
type input "0"
click at [1353, 336] on input "0" at bounding box center [1410, 339] width 122 height 26
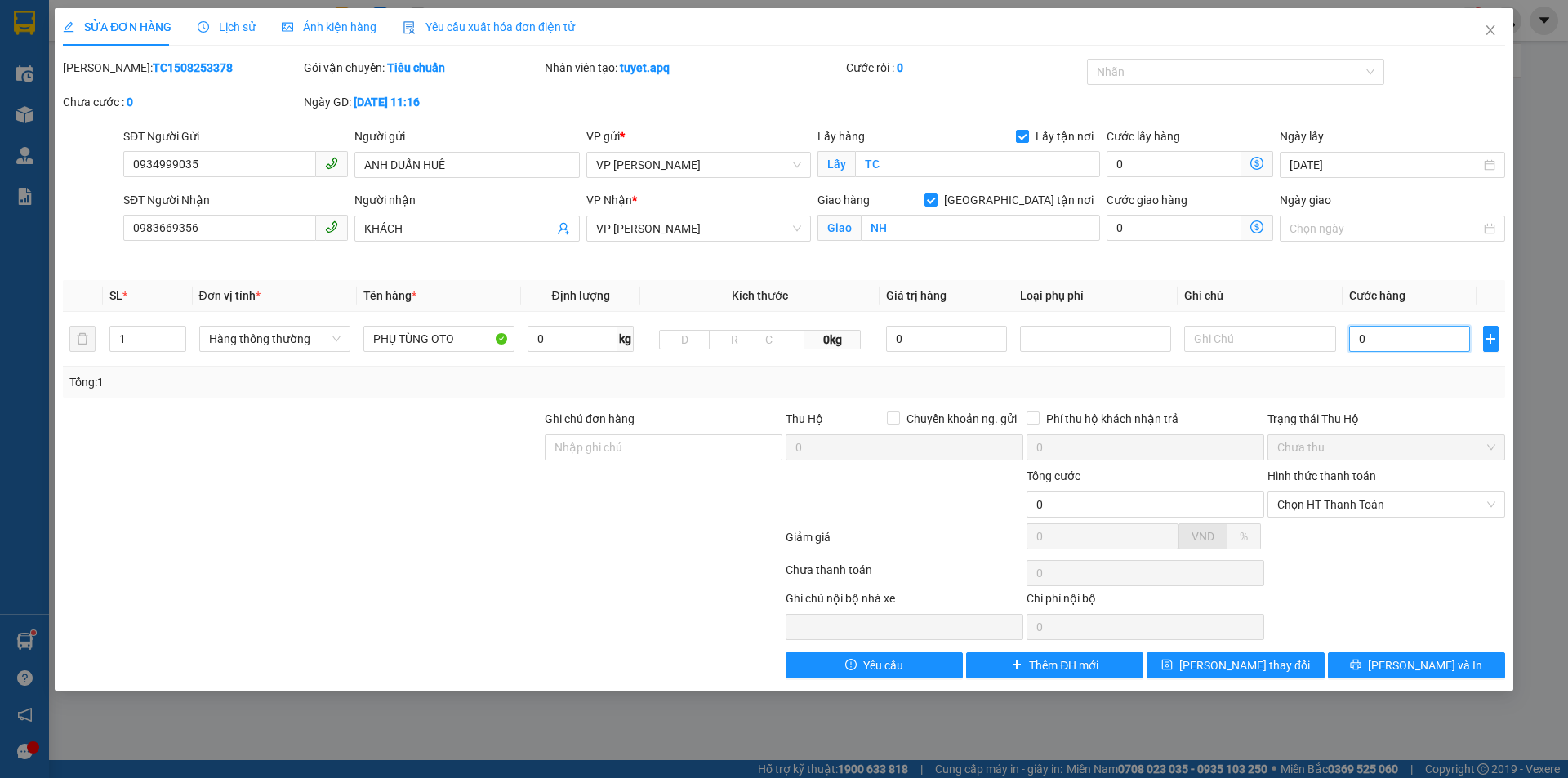
type input "10"
type input "120"
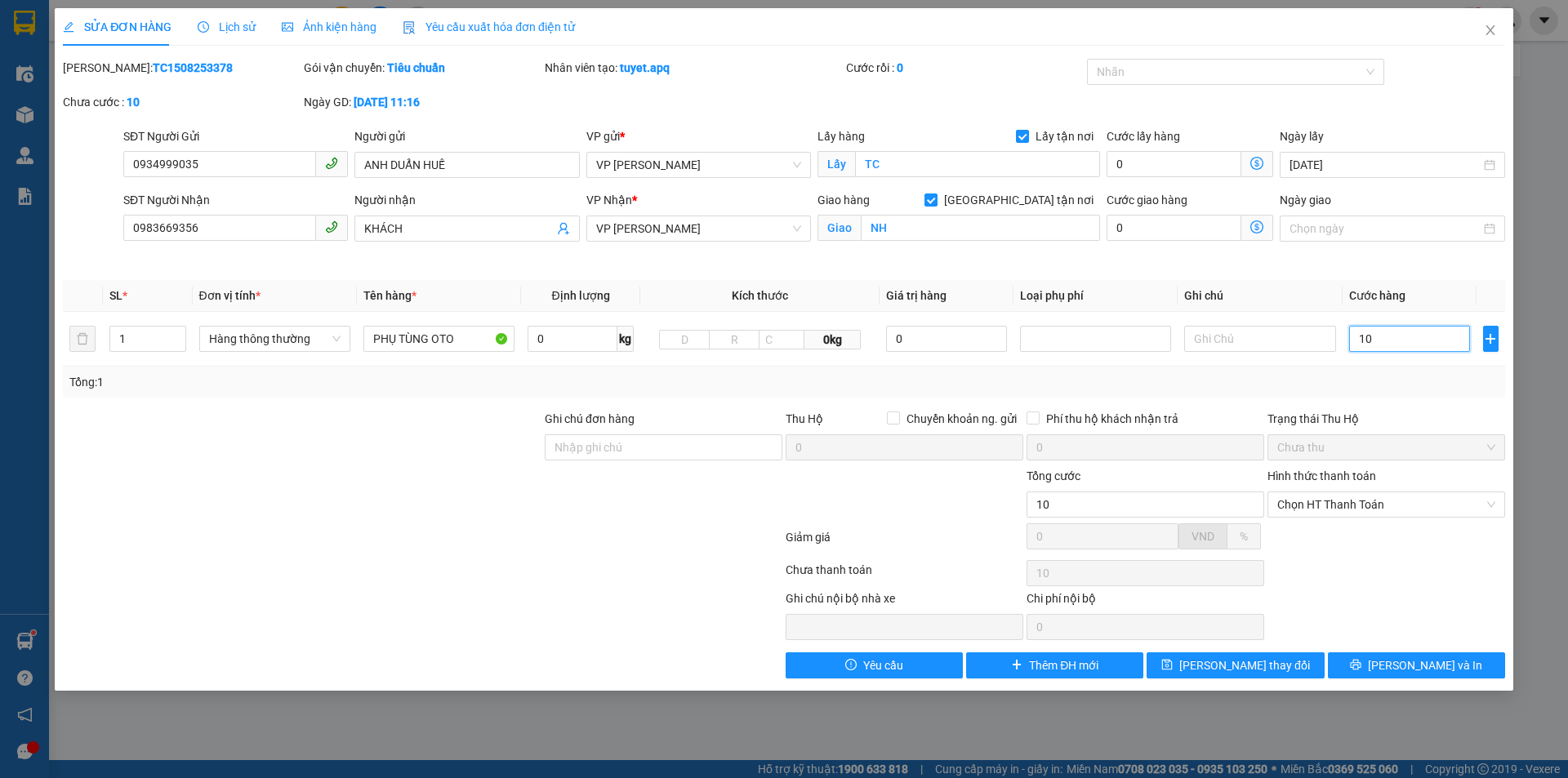
type input "120"
type input "1.200"
type input "12.000"
type input "120.000"
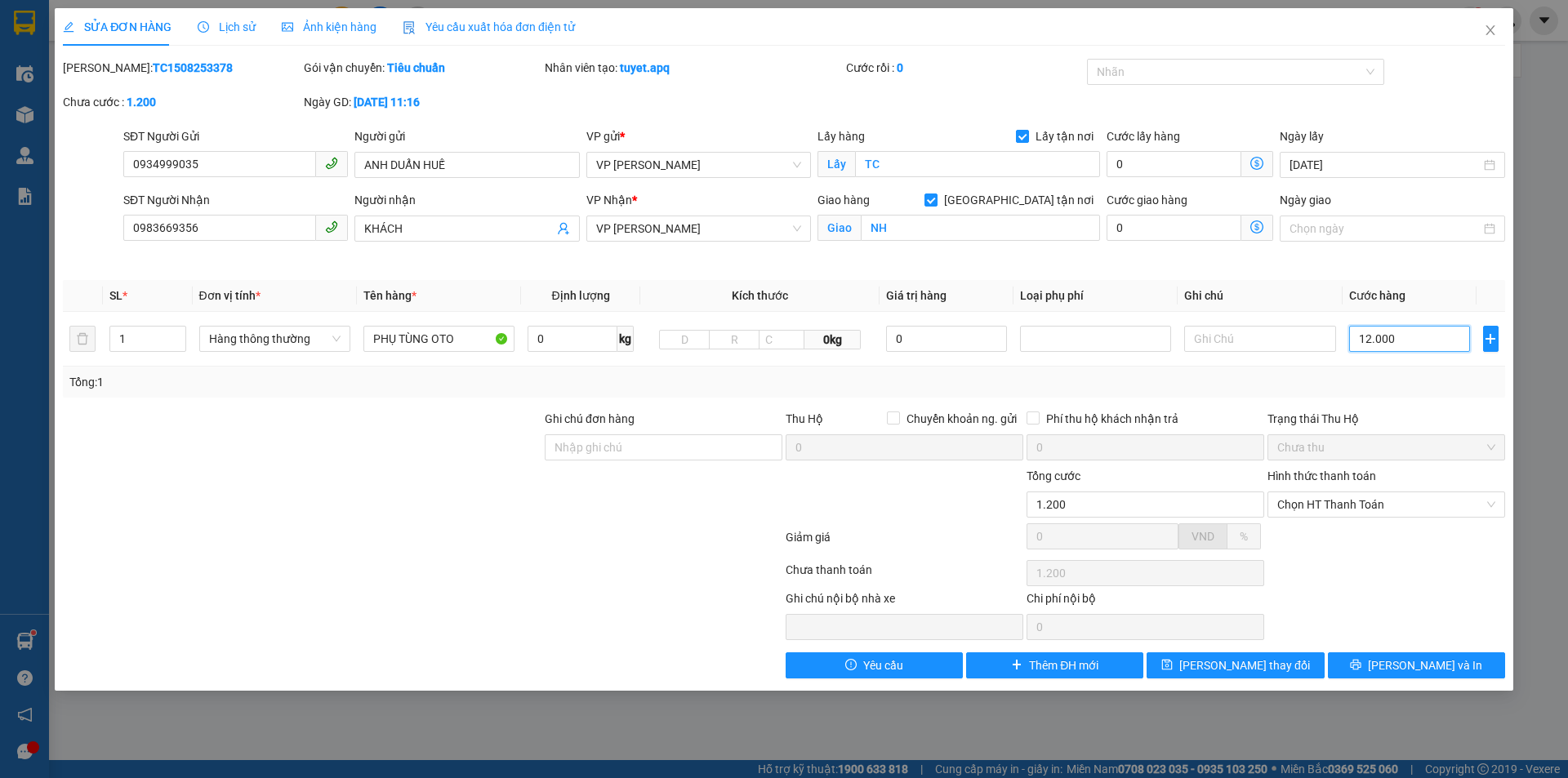
type input "120.000"
type input "1.200.000"
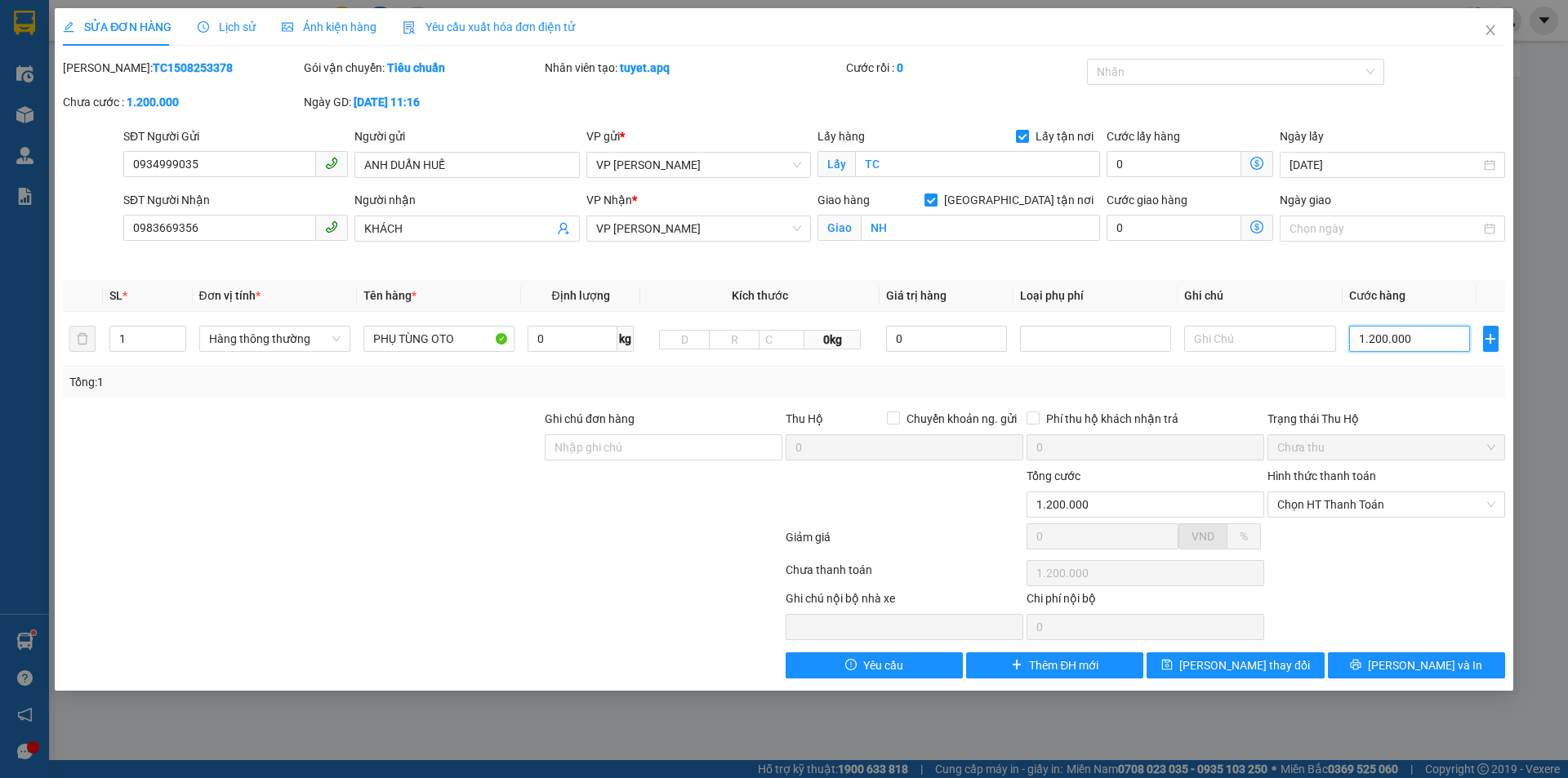
type input "120.000"
click at [1375, 666] on button "[PERSON_NAME] và In" at bounding box center [1416, 665] width 177 height 26
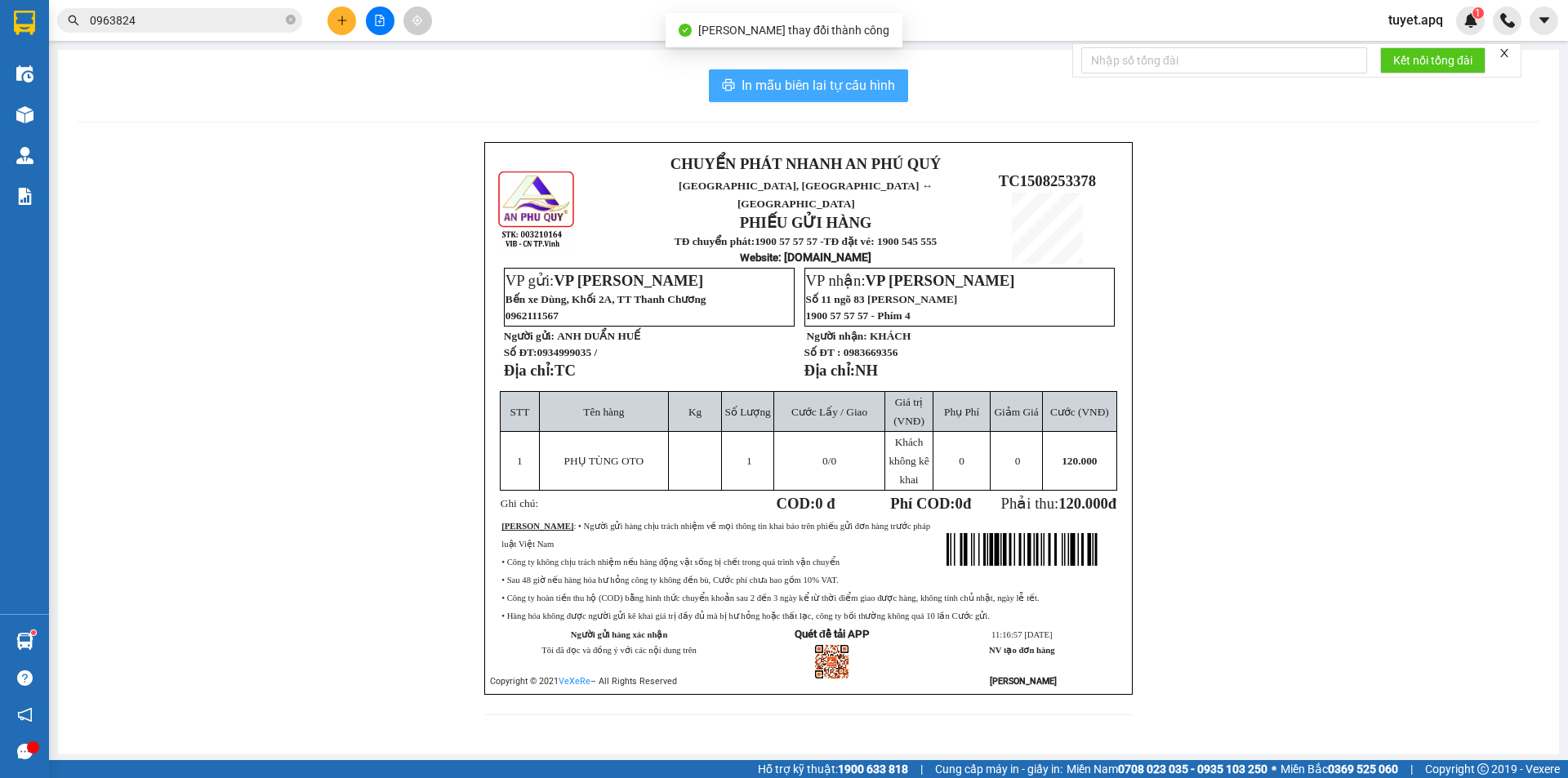
click at [875, 83] on span "In mẫu biên lai tự cấu hình" at bounding box center [818, 86] width 154 height 21
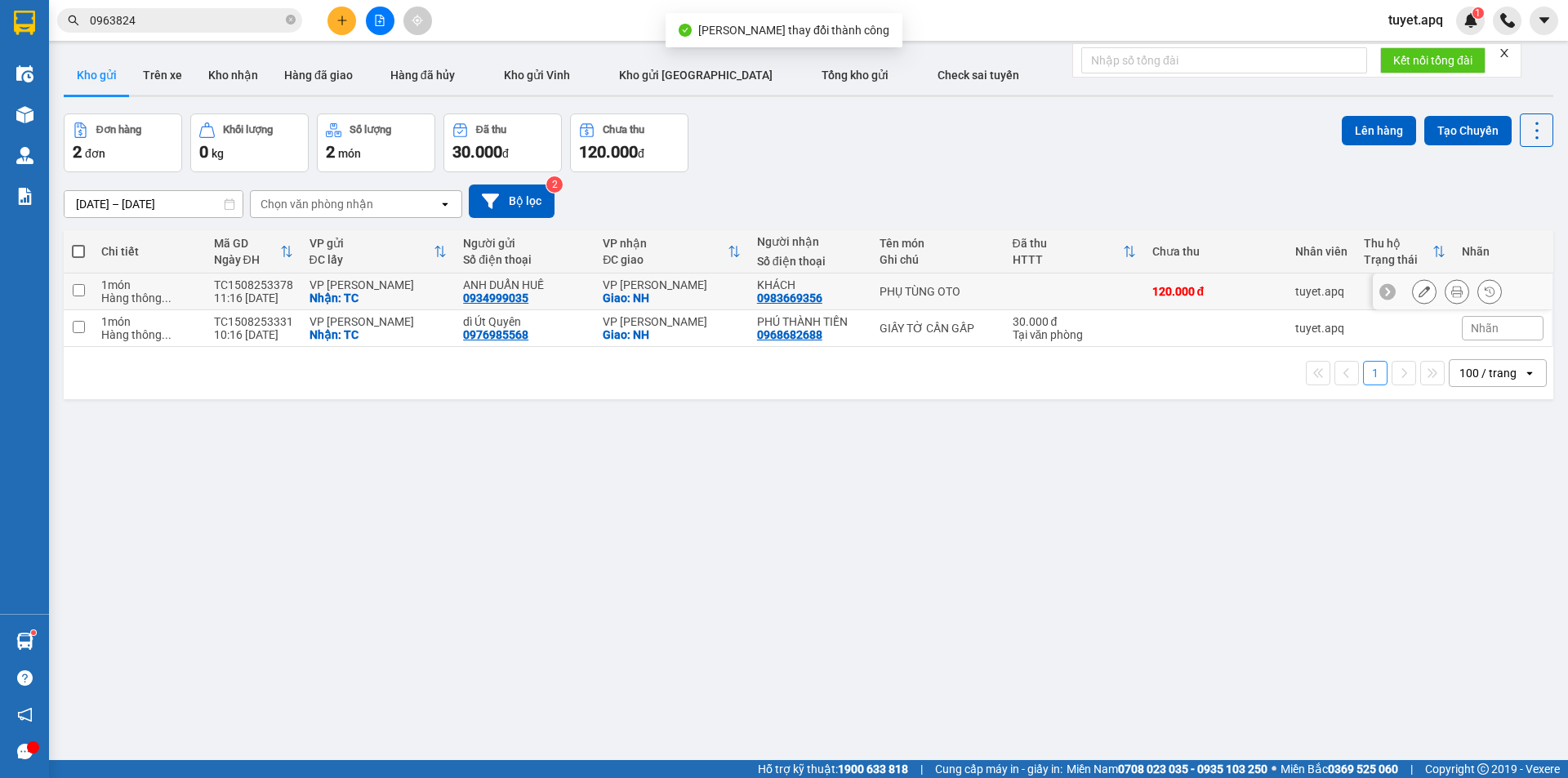
click at [1419, 290] on icon at bounding box center [1424, 291] width 11 height 11
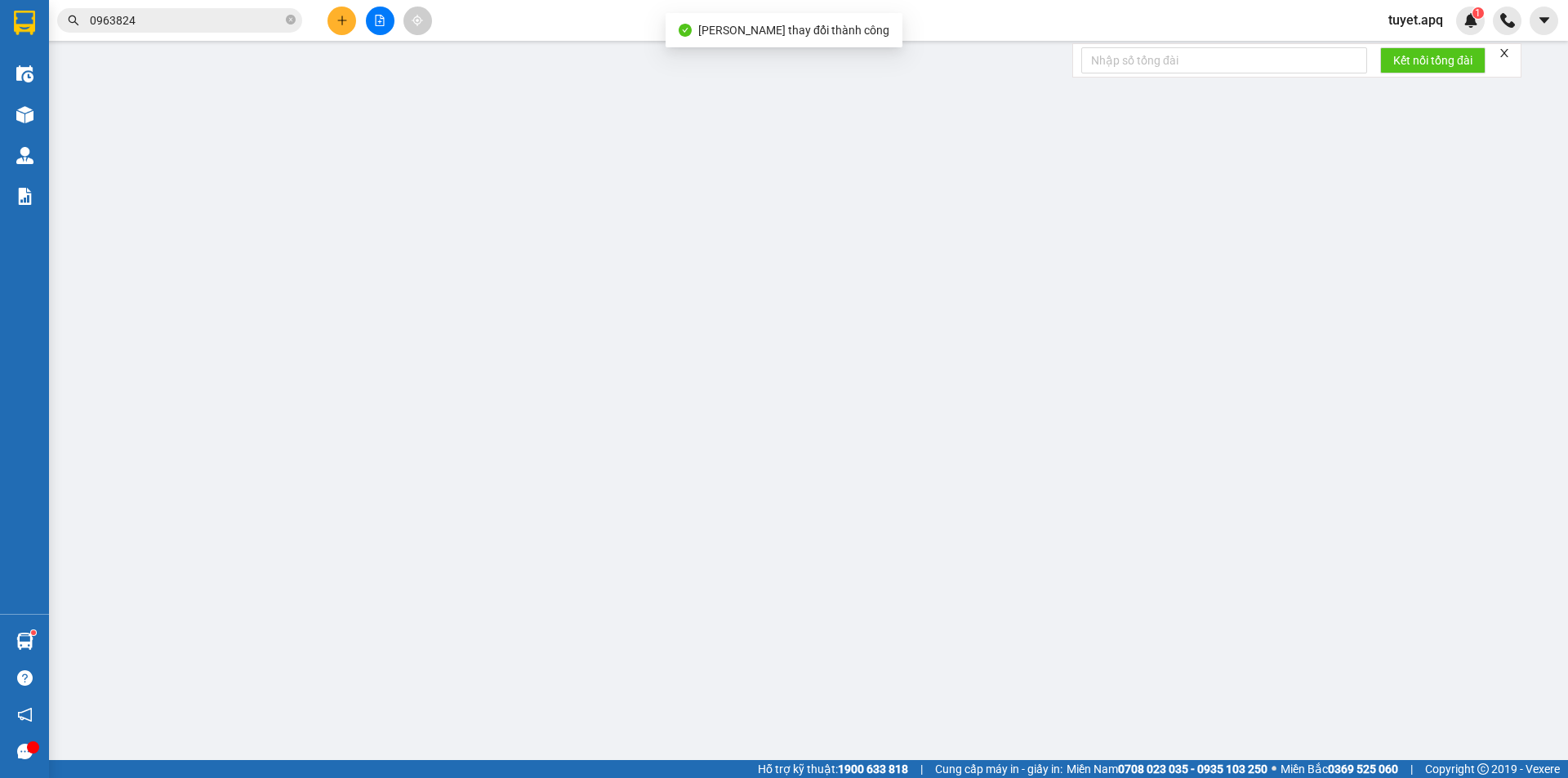
type input "0934999035"
type input "ANH DUẨN HUẾ"
checkbox input "true"
type input "TC"
type input "0983669356"
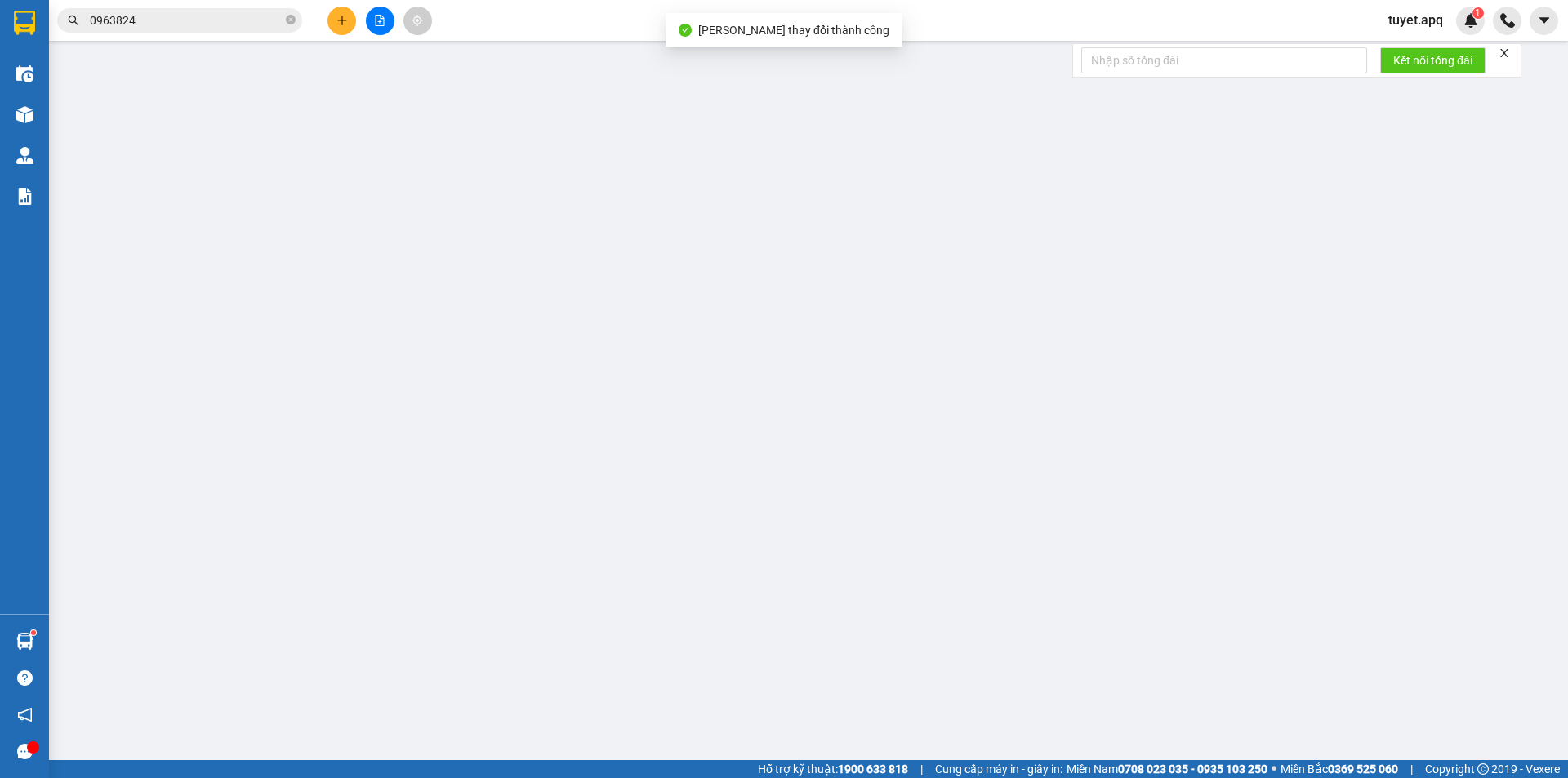
type input "KHÁCH"
checkbox input "true"
type input "NH"
type input "120.000"
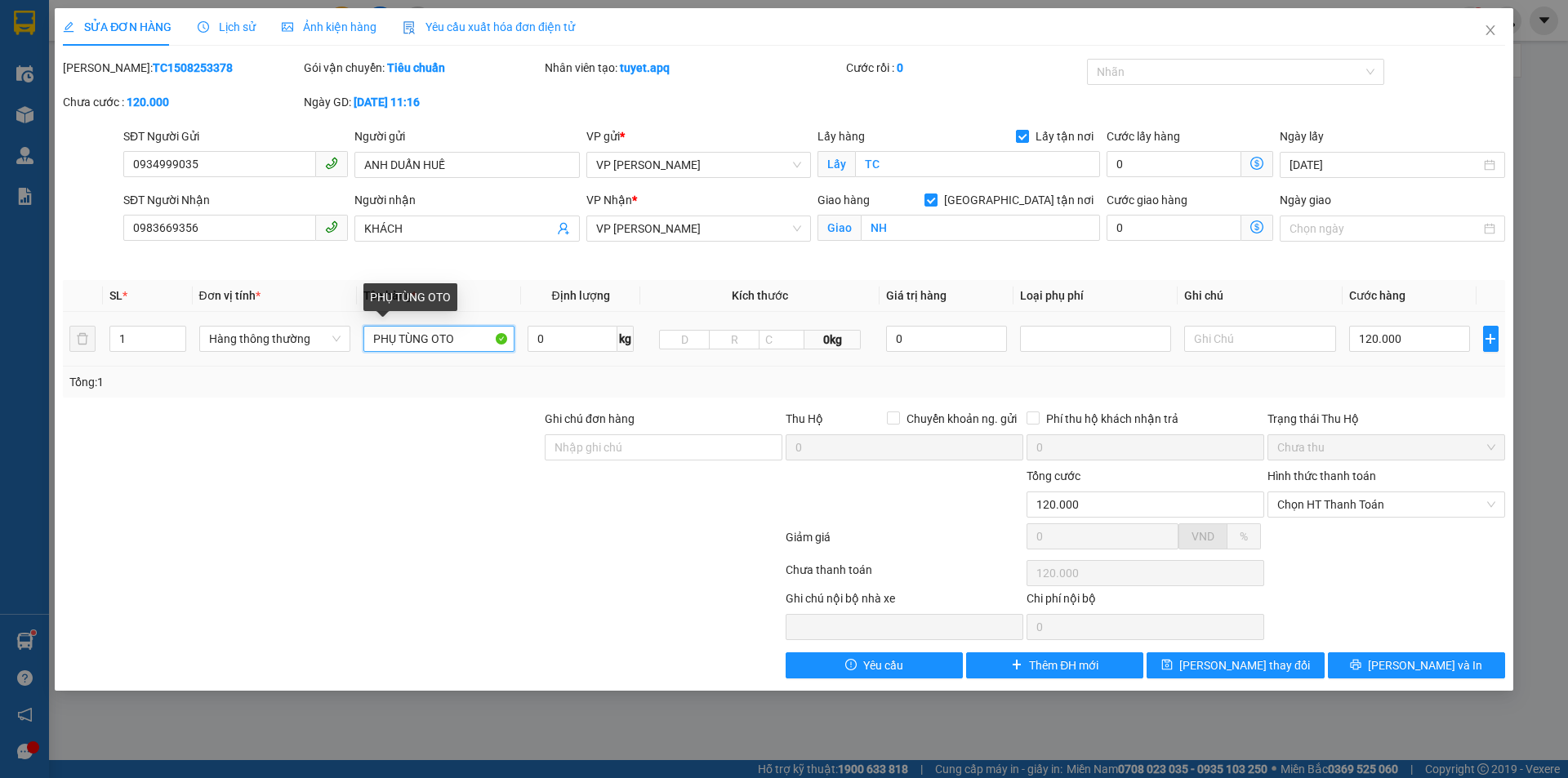
click at [464, 340] on input "PHỤ TÙNG OTO" at bounding box center [439, 339] width 151 height 26
click at [463, 341] on input "PHỤ TÙNG OTO" at bounding box center [439, 339] width 151 height 26
type input "PHỤ TÙNG OTO DỄ MÉO MÓM XIN NHẸ TAY"
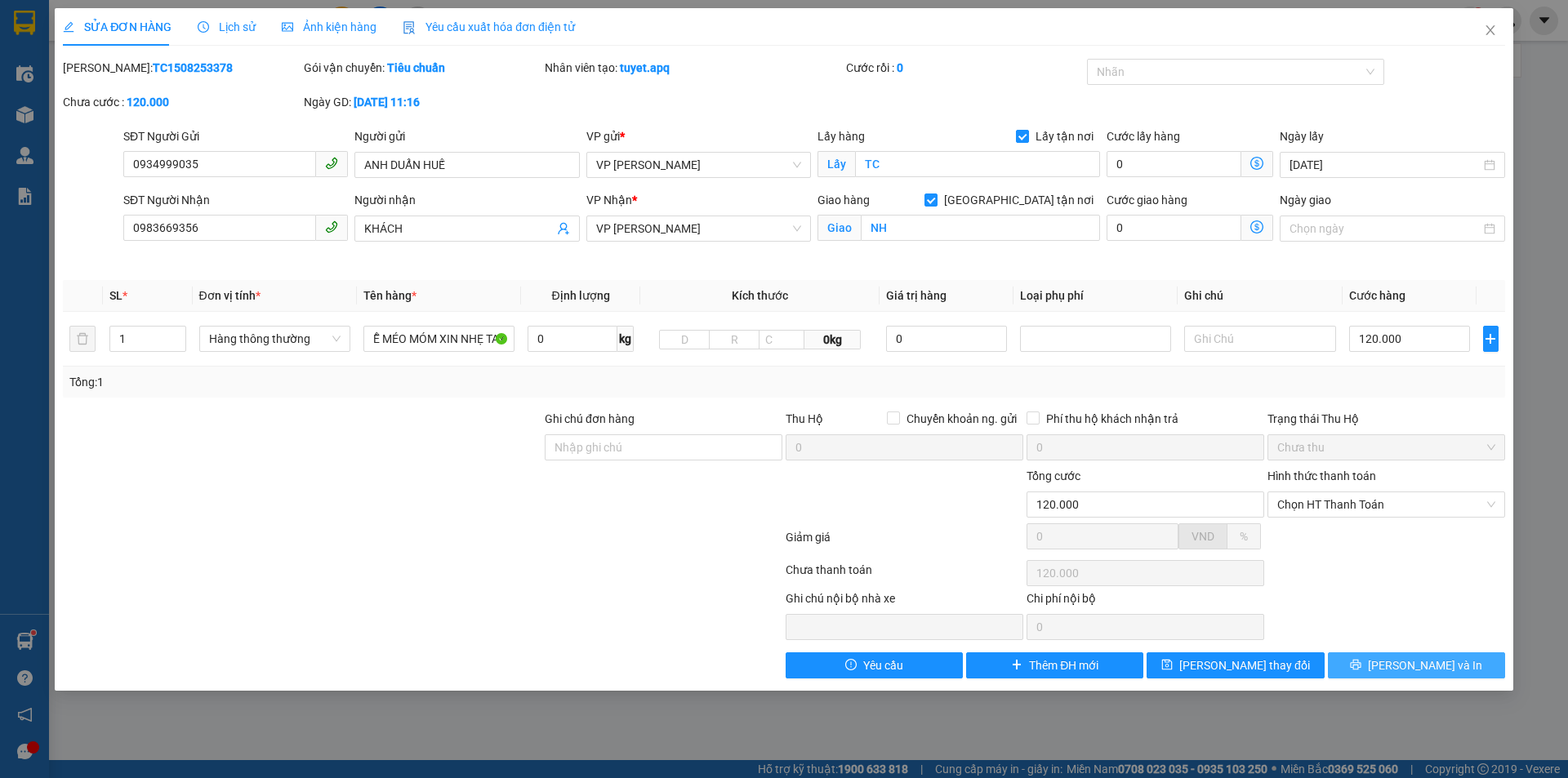
click at [1383, 664] on button "[PERSON_NAME] và In" at bounding box center [1416, 665] width 177 height 26
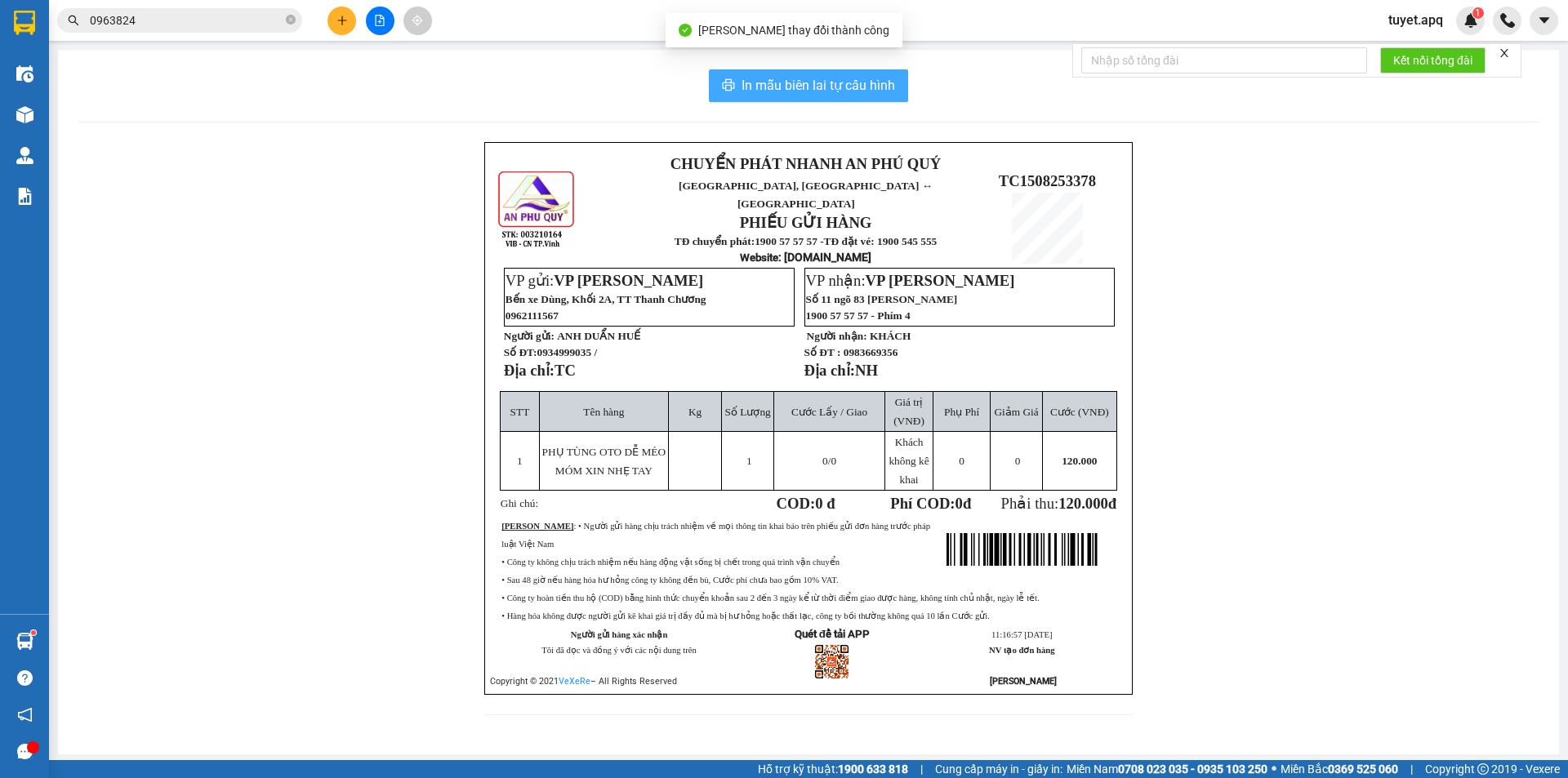
click at [815, 75] on button "In mẫu biên lai tự cấu hình" at bounding box center [808, 86] width 199 height 33
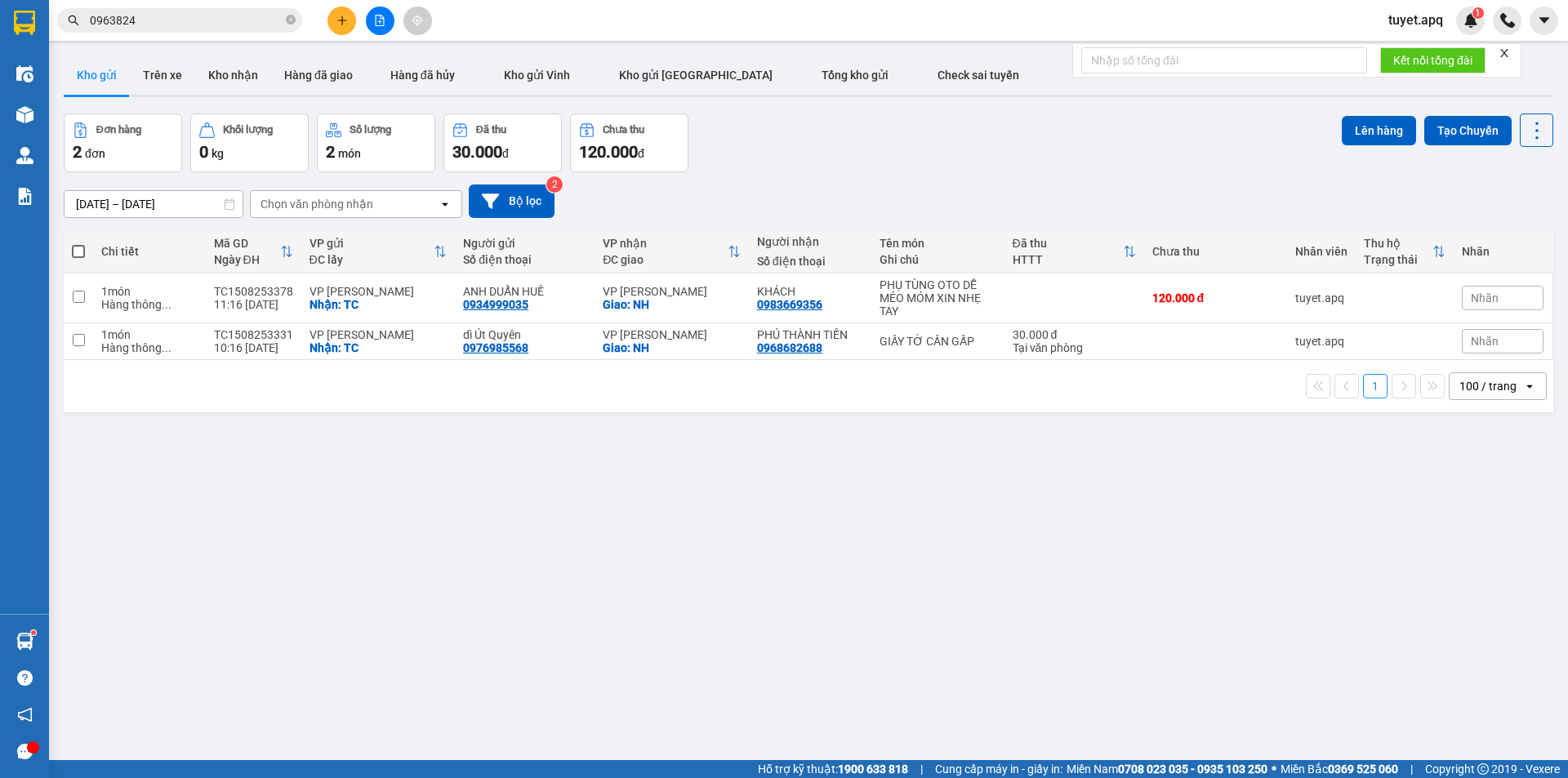
click at [1100, 673] on div "ver 1.8.138 Kho gửi Trên xe Kho nhận Hàng đã giao Hàng đã hủy Kho gửi Vinh Kho …" at bounding box center [808, 437] width 1503 height 778
click at [1179, 230] on th "Chưa thu" at bounding box center [1215, 251] width 143 height 43
